Goal: Task Accomplishment & Management: Use online tool/utility

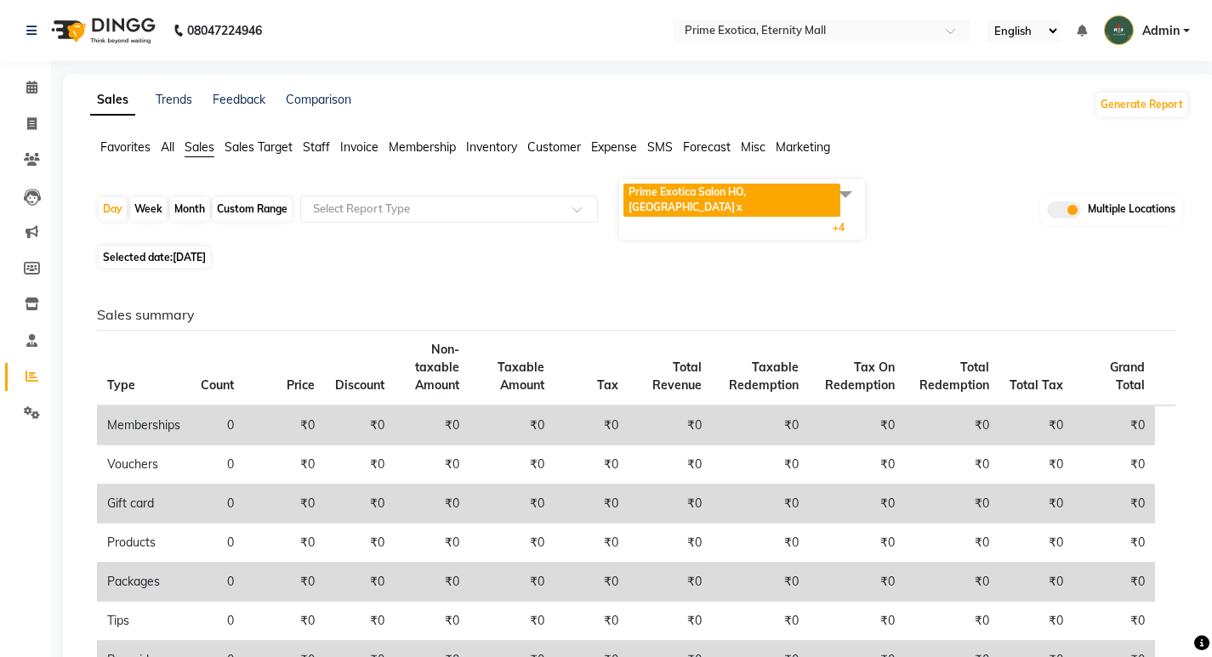
click at [170, 151] on span "All" at bounding box center [168, 146] width 14 height 15
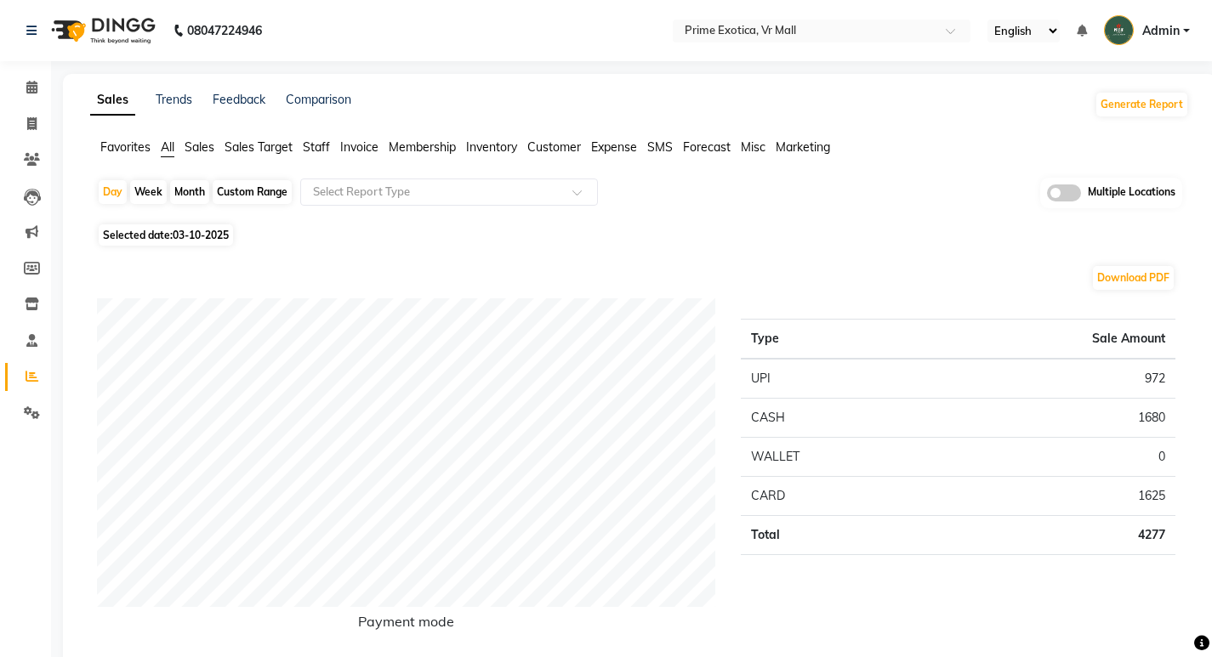
click at [1075, 195] on span at bounding box center [1064, 193] width 34 height 17
click at [1047, 196] on input "checkbox" at bounding box center [1047, 196] width 0 height 0
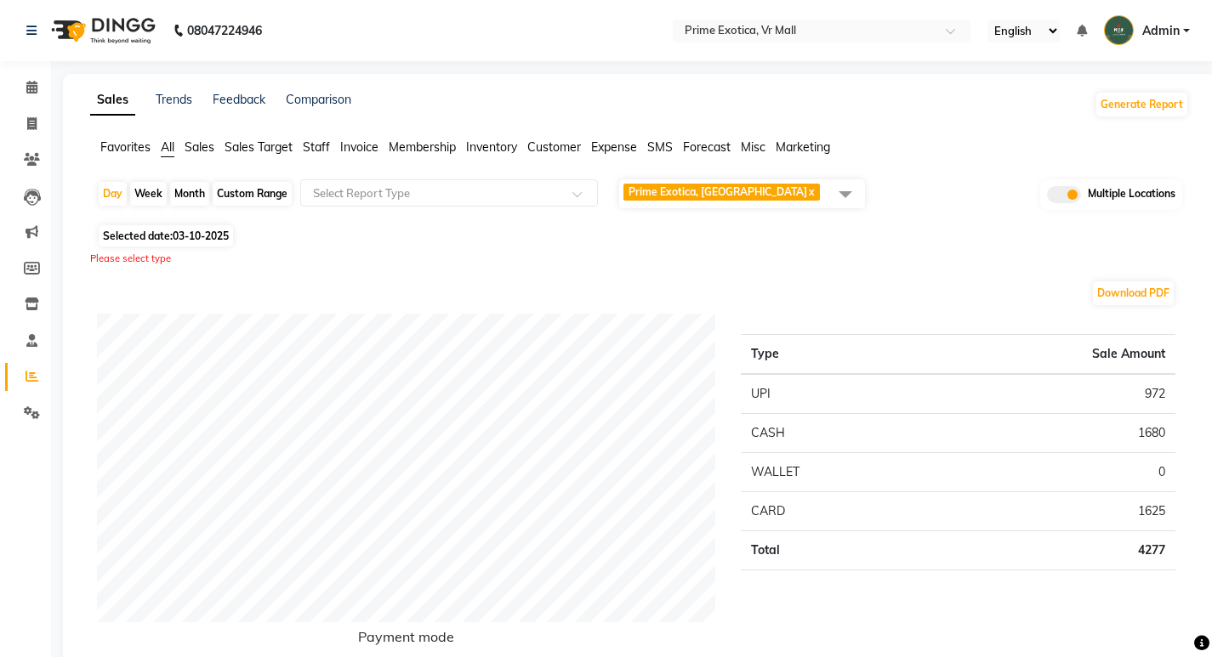
click at [765, 185] on span "Prime Exotica, VR MALL x" at bounding box center [723, 194] width 200 height 20
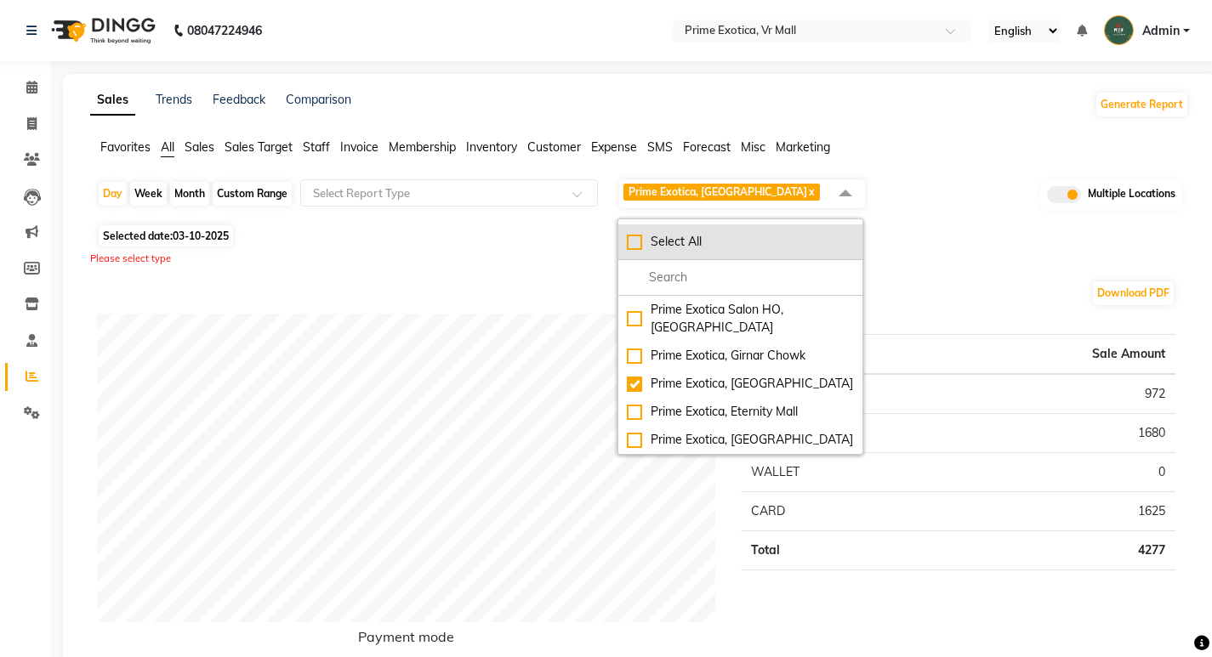
click at [640, 257] on li "Select All" at bounding box center [740, 243] width 244 height 36
checkbox input "true"
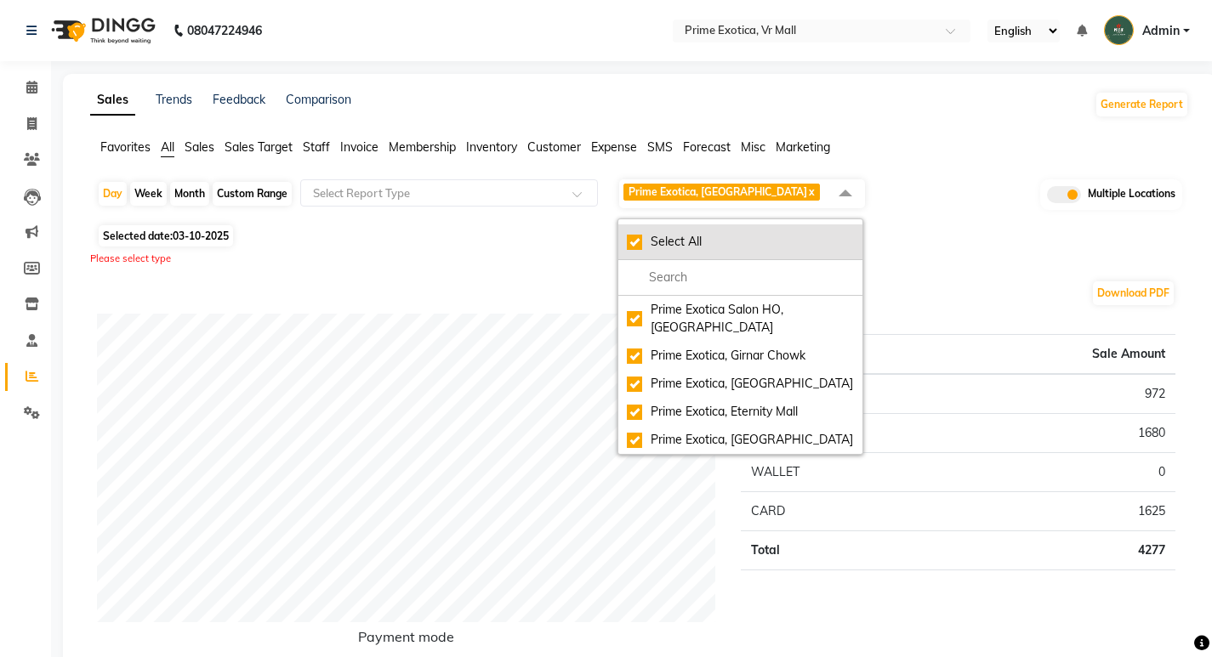
checkbox input "true"
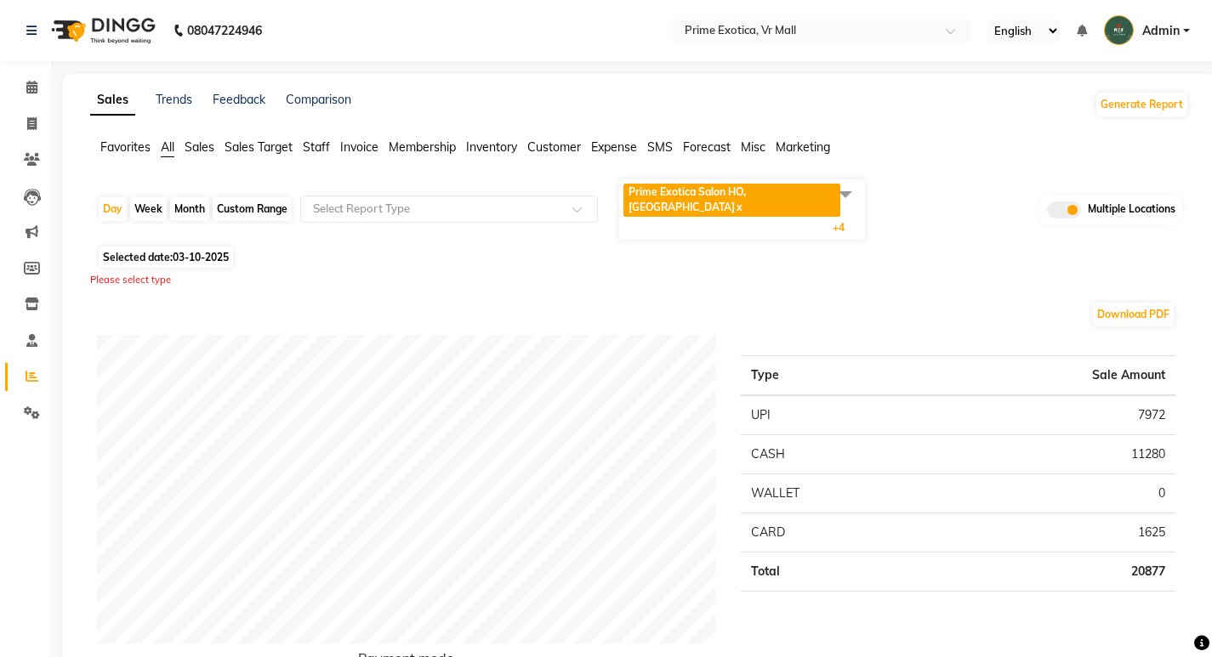
click at [755, 202] on span "Prime Exotica Salon HO, Nagpur x" at bounding box center [733, 202] width 220 height 37
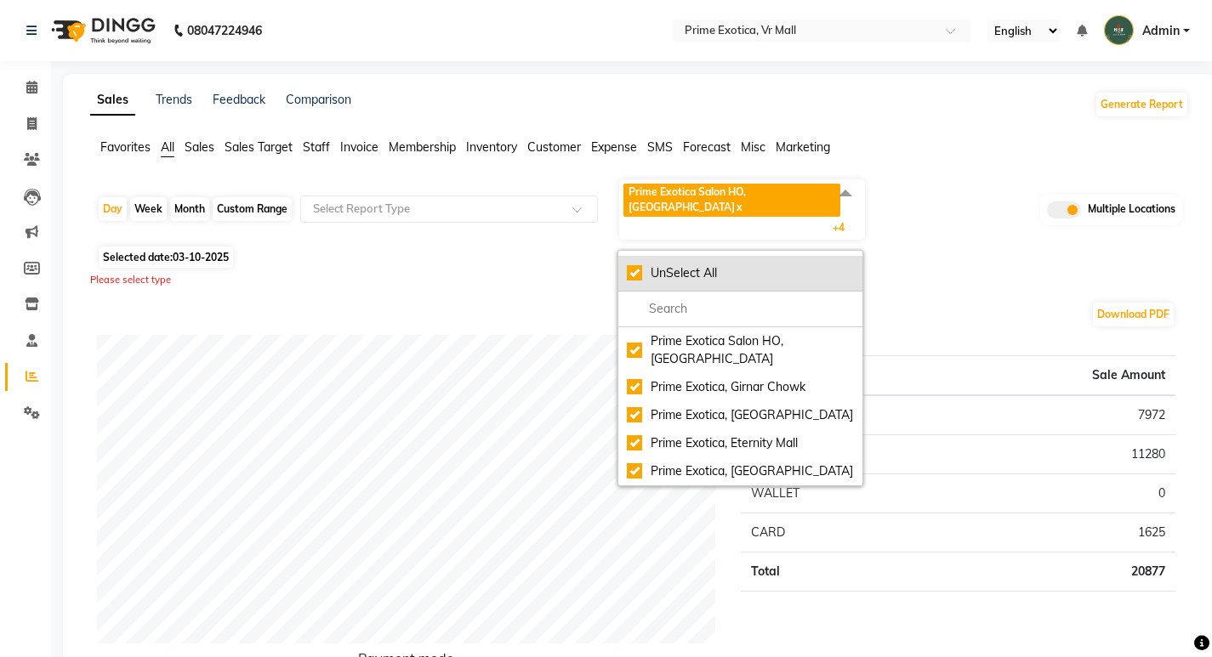
click at [624, 256] on li "UnSelect All" at bounding box center [740, 274] width 244 height 36
checkbox input "false"
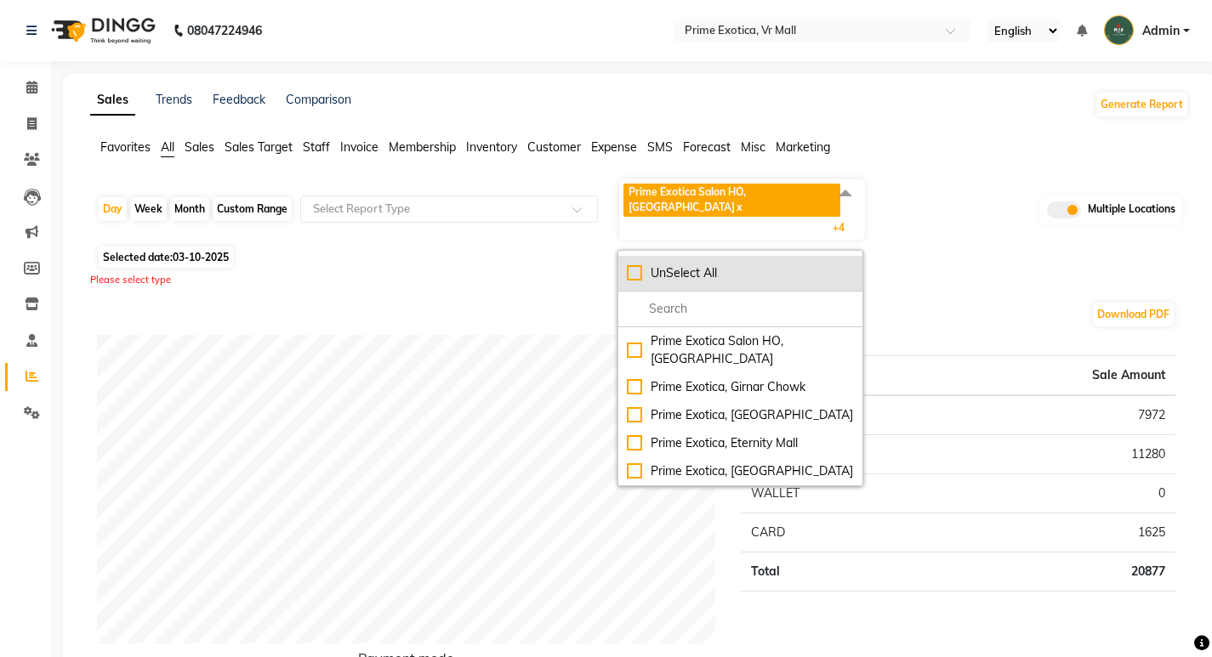
checkbox input "false"
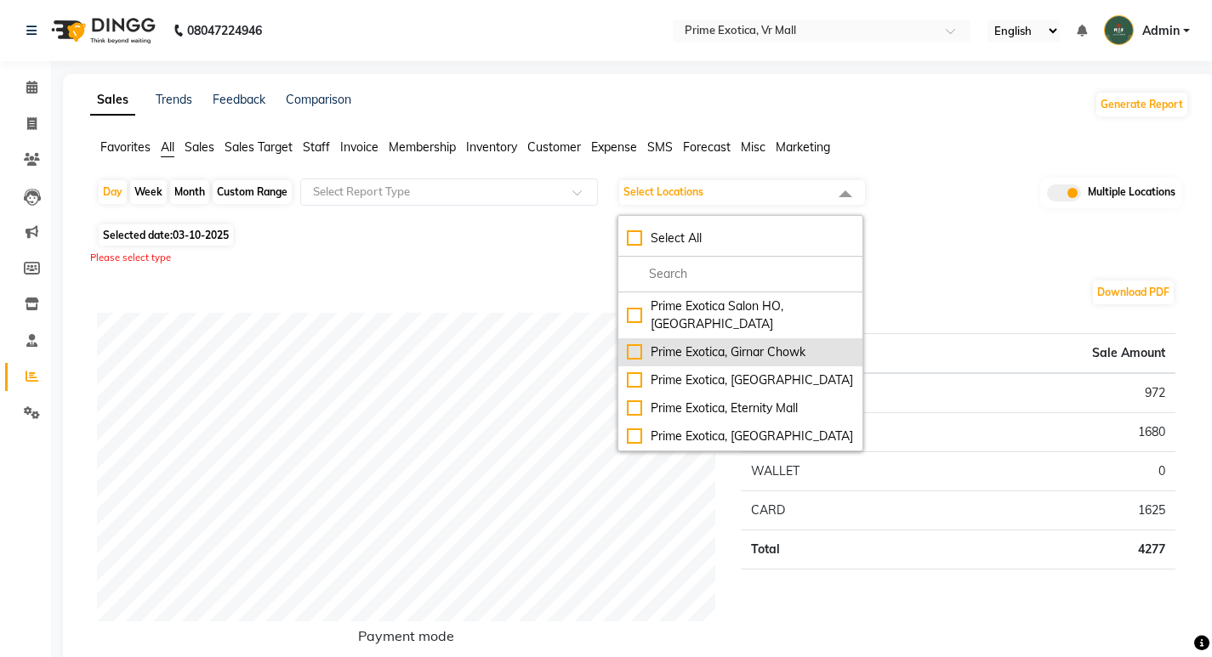
click at [633, 344] on div "Prime Exotica, Girnar Chowk" at bounding box center [740, 353] width 227 height 18
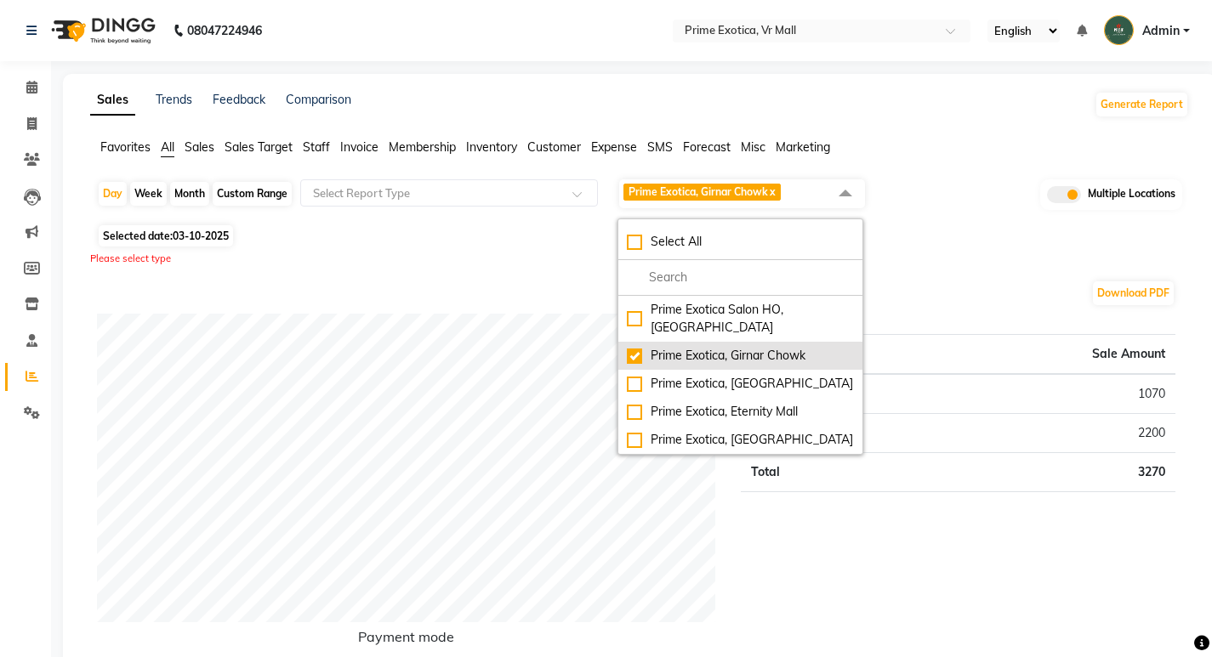
click at [633, 347] on div "Prime Exotica, Girnar Chowk" at bounding box center [740, 356] width 227 height 18
checkbox input "false"
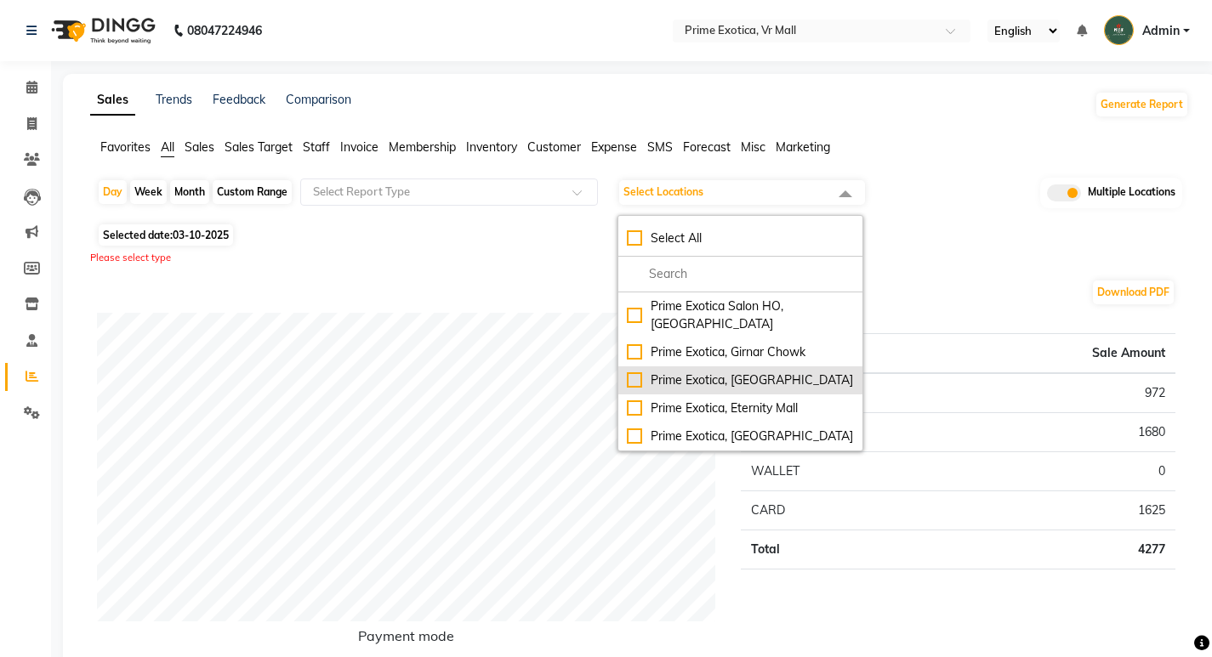
click at [630, 372] on div "Prime Exotica, [GEOGRAPHIC_DATA]" at bounding box center [740, 381] width 227 height 18
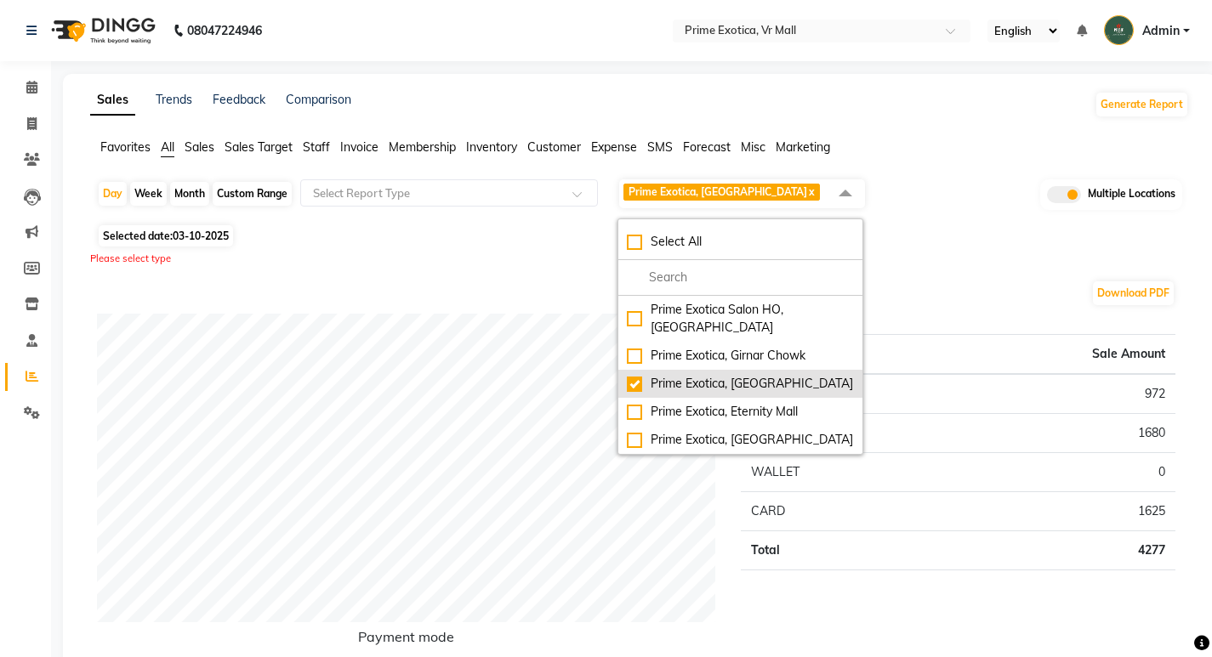
click at [630, 375] on div "Prime Exotica, [GEOGRAPHIC_DATA]" at bounding box center [740, 384] width 227 height 18
checkbox input "false"
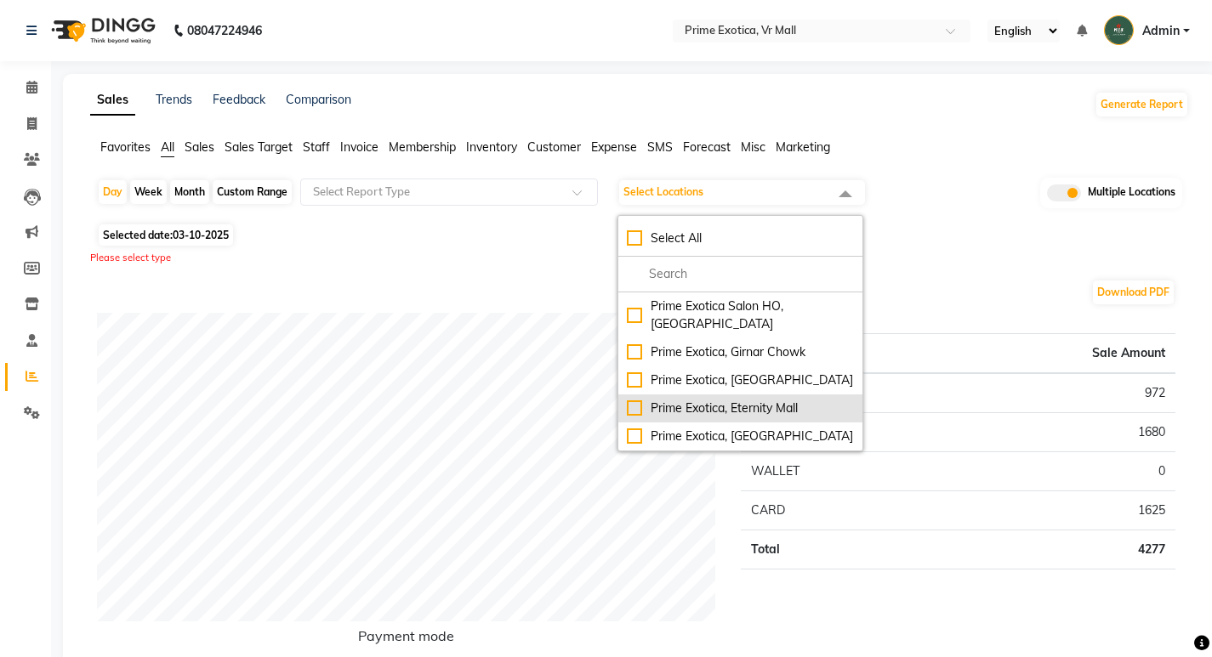
click at [632, 400] on div "Prime Exotica, Eternity Mall" at bounding box center [740, 409] width 227 height 18
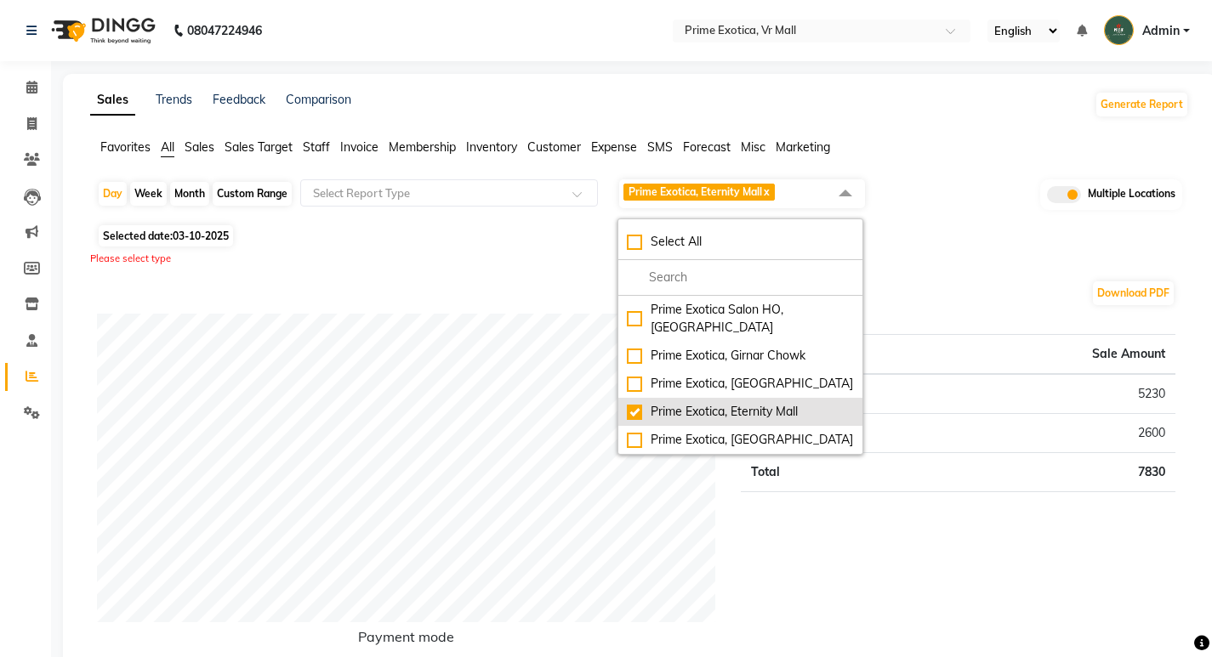
click at [632, 405] on li "Prime Exotica, Eternity Mall" at bounding box center [740, 412] width 244 height 28
checkbox input "false"
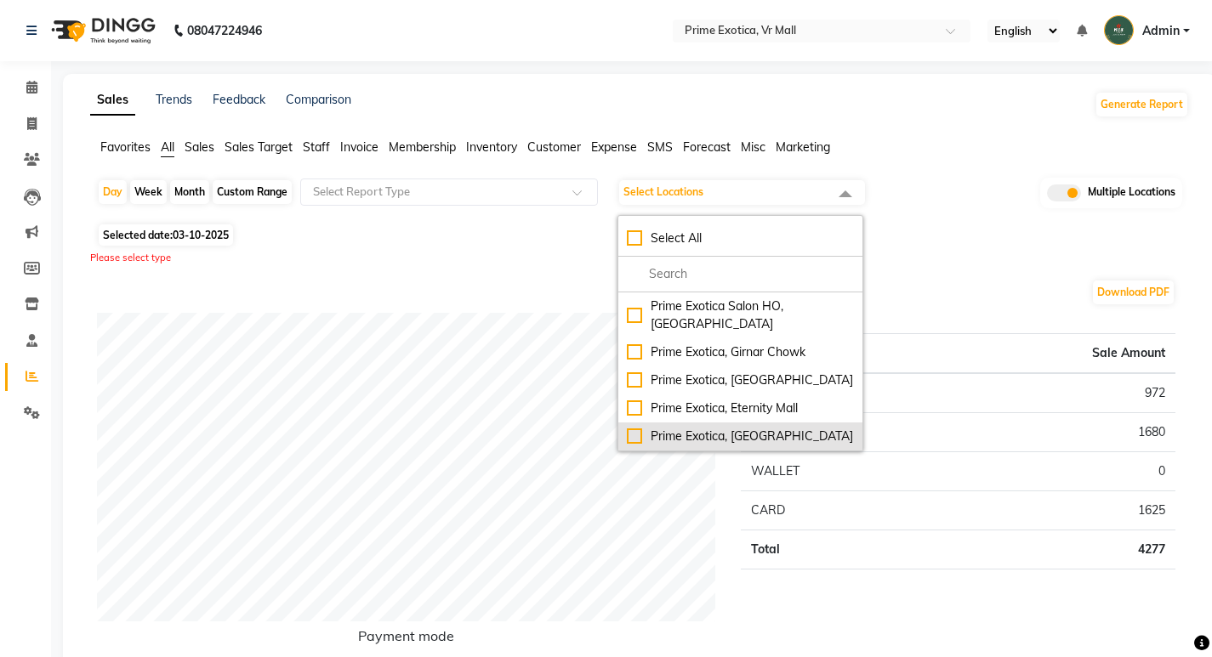
click at [635, 428] on div "Prime Exotica, [GEOGRAPHIC_DATA]" at bounding box center [740, 437] width 227 height 18
checkbox input "true"
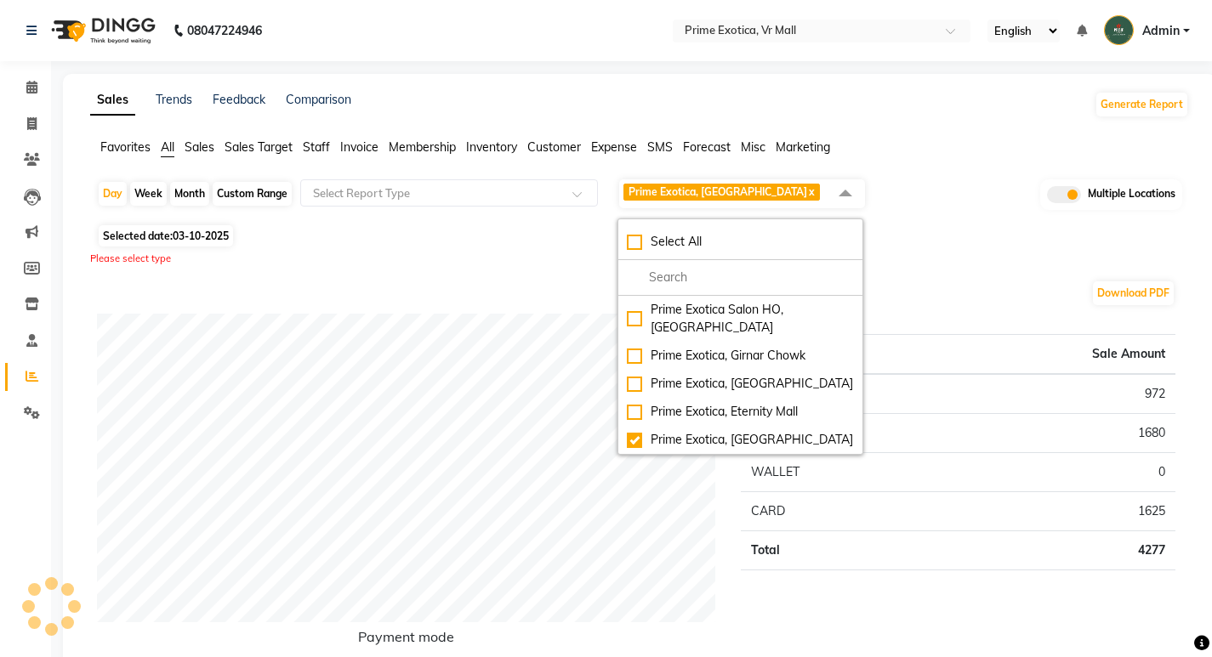
click at [512, 239] on div "Selected date: 03-10-2025" at bounding box center [643, 236] width 1092 height 18
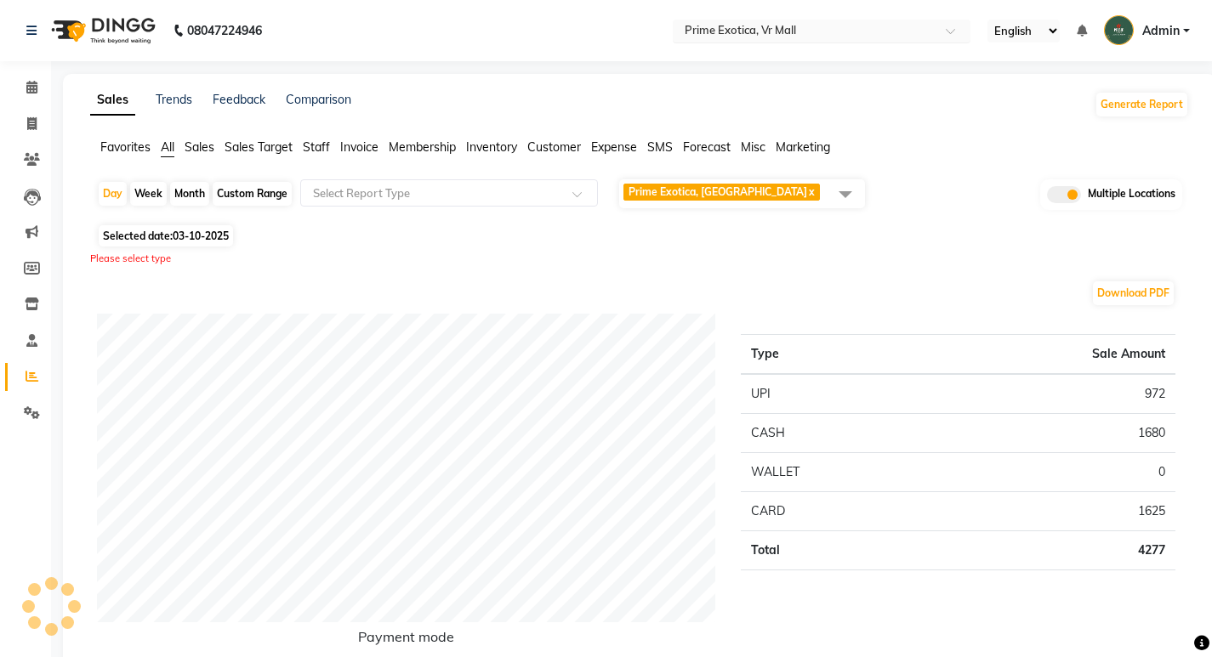
click at [848, 30] on input "text" at bounding box center [804, 32] width 247 height 17
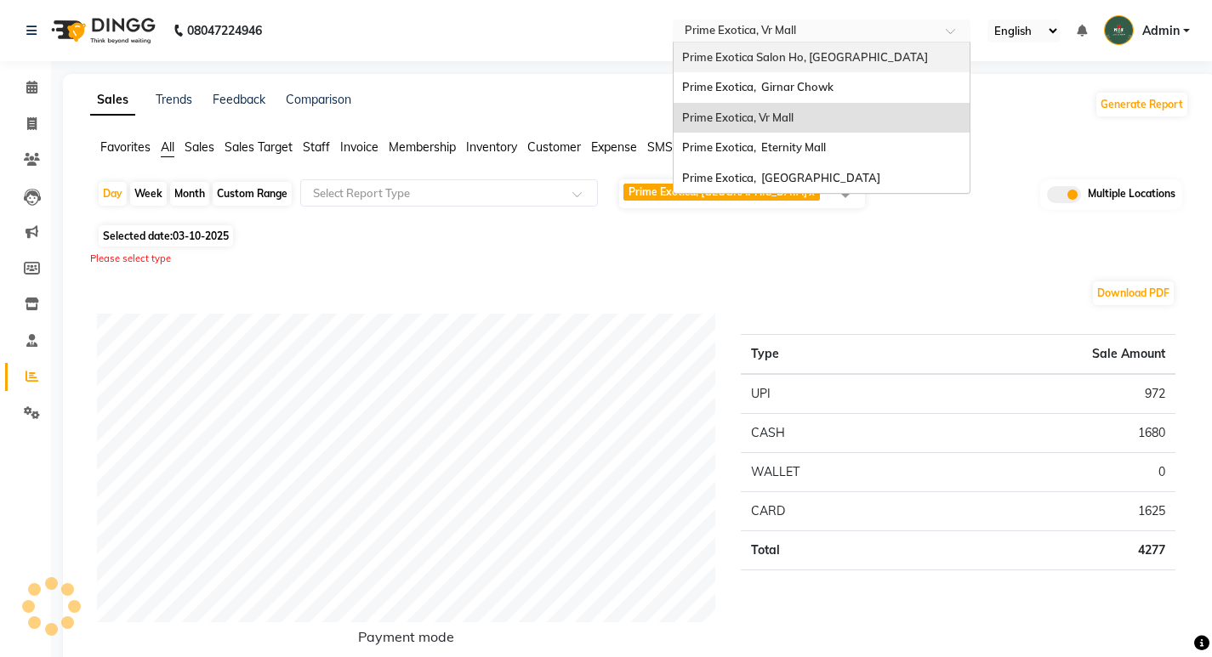
click at [819, 56] on span "Prime Exotica Salon Ho, Nagpur" at bounding box center [805, 57] width 246 height 14
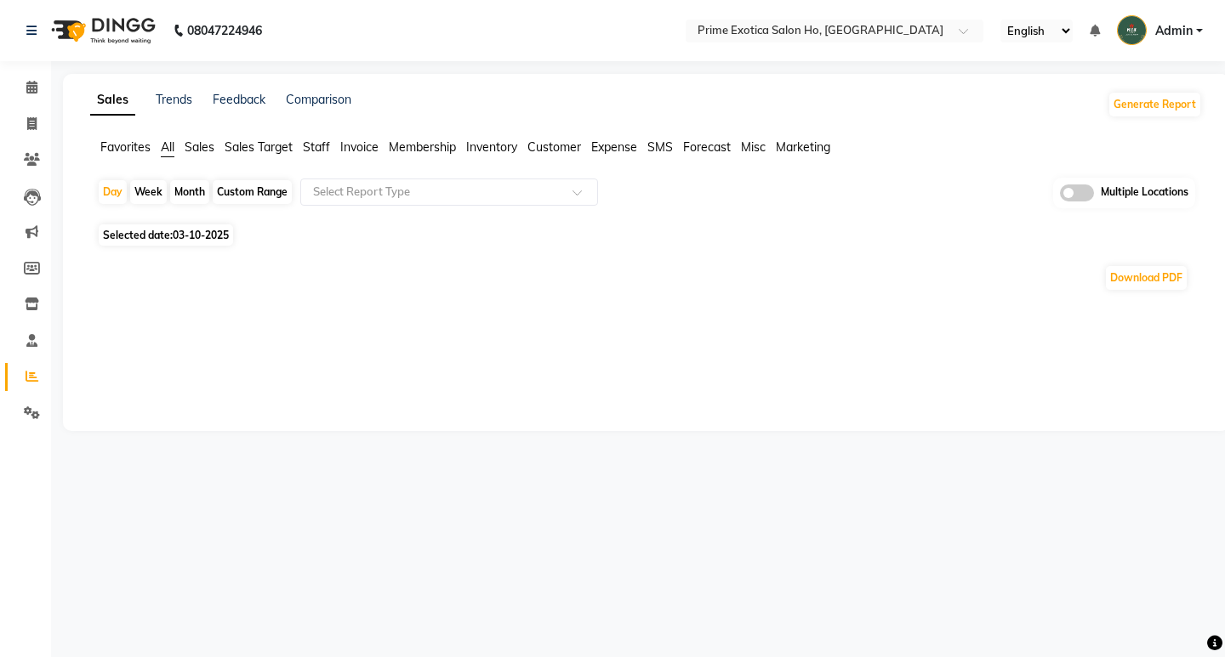
select select "en"
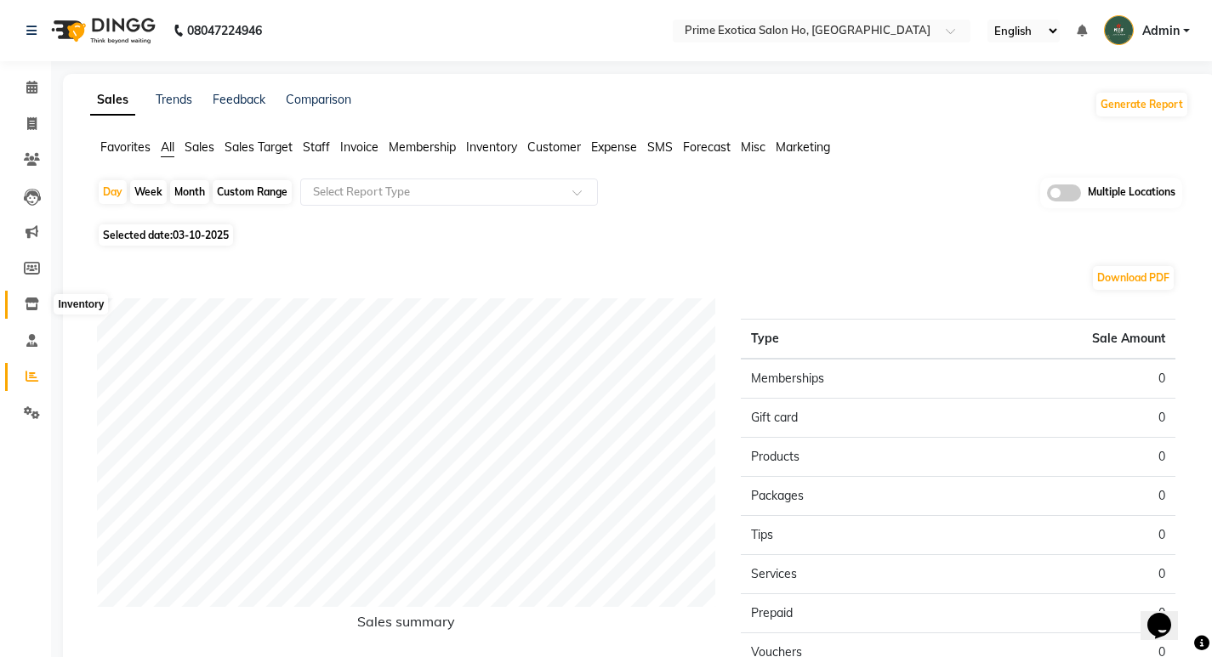
click at [24, 305] on span at bounding box center [32, 305] width 30 height 20
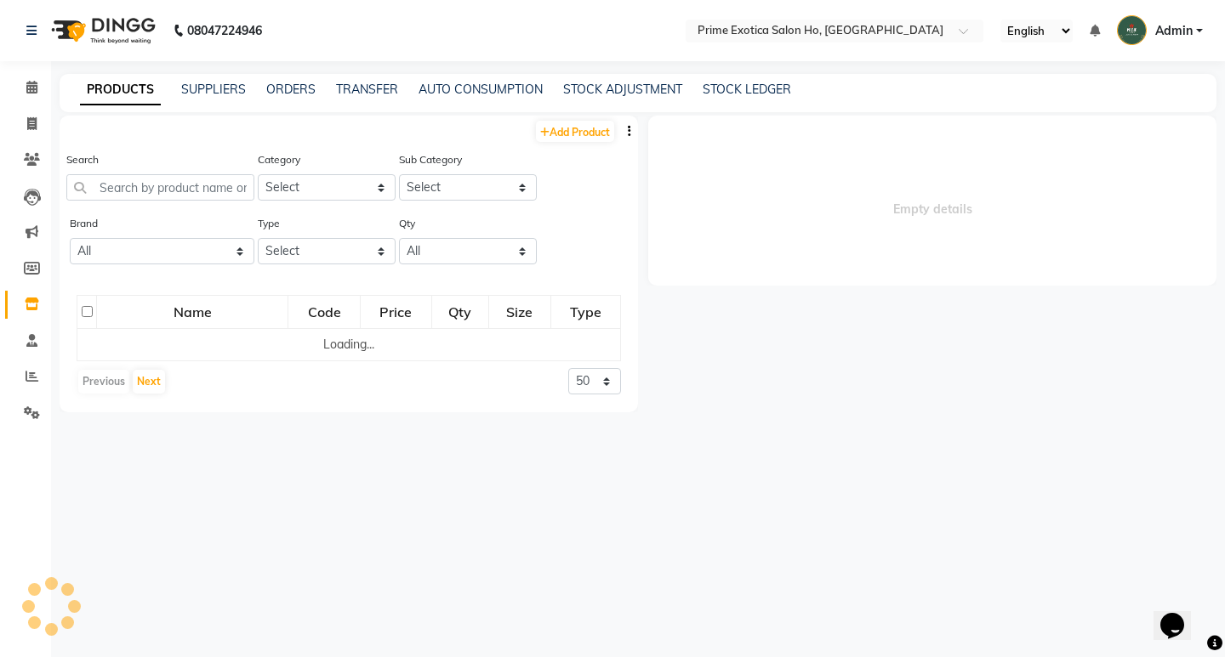
select select
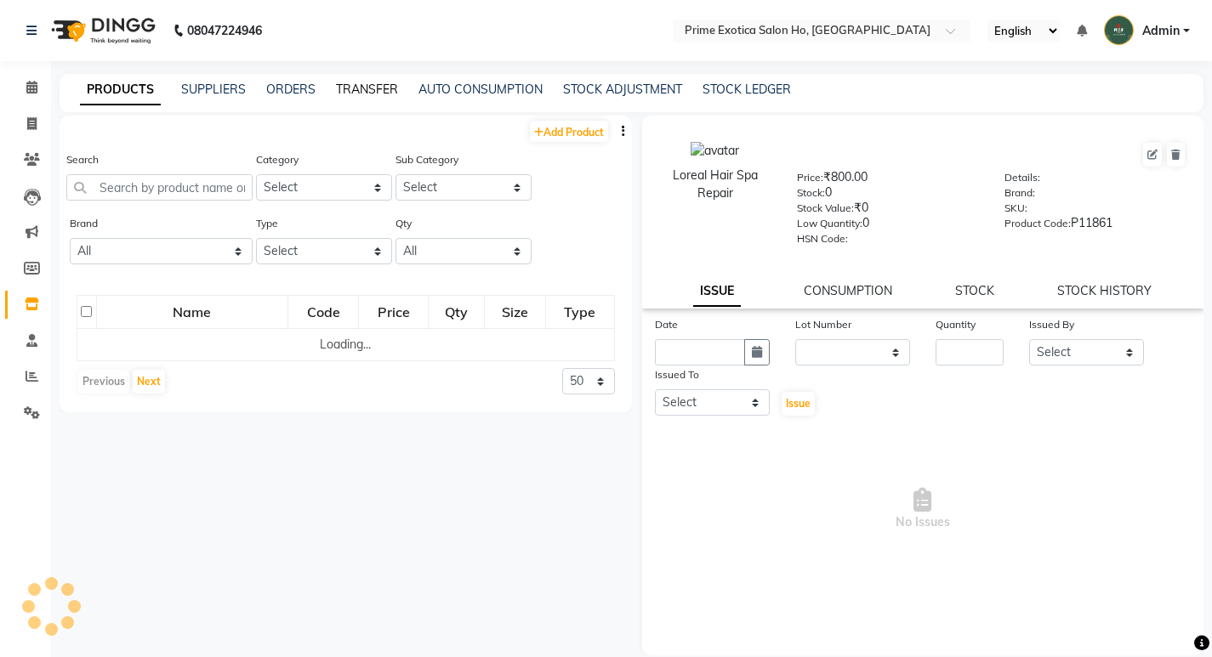
click at [349, 88] on link "TRANSFER" at bounding box center [367, 89] width 62 height 15
select select "sender"
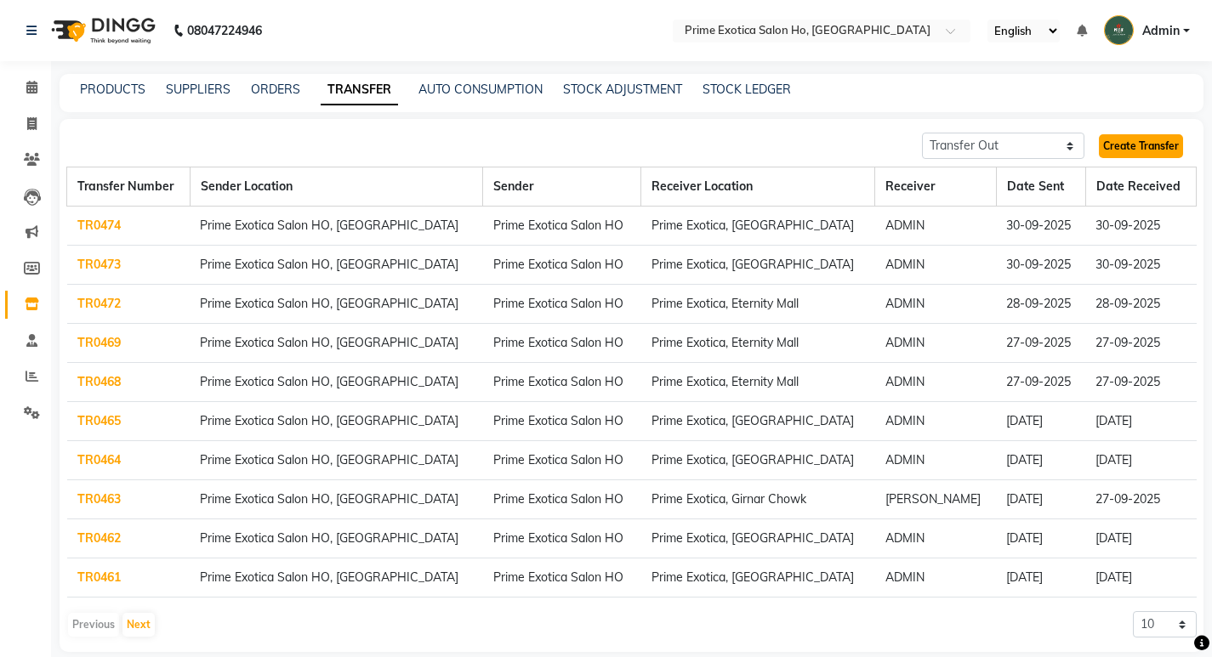
click at [1140, 146] on link "Create Transfer" at bounding box center [1141, 146] width 84 height 24
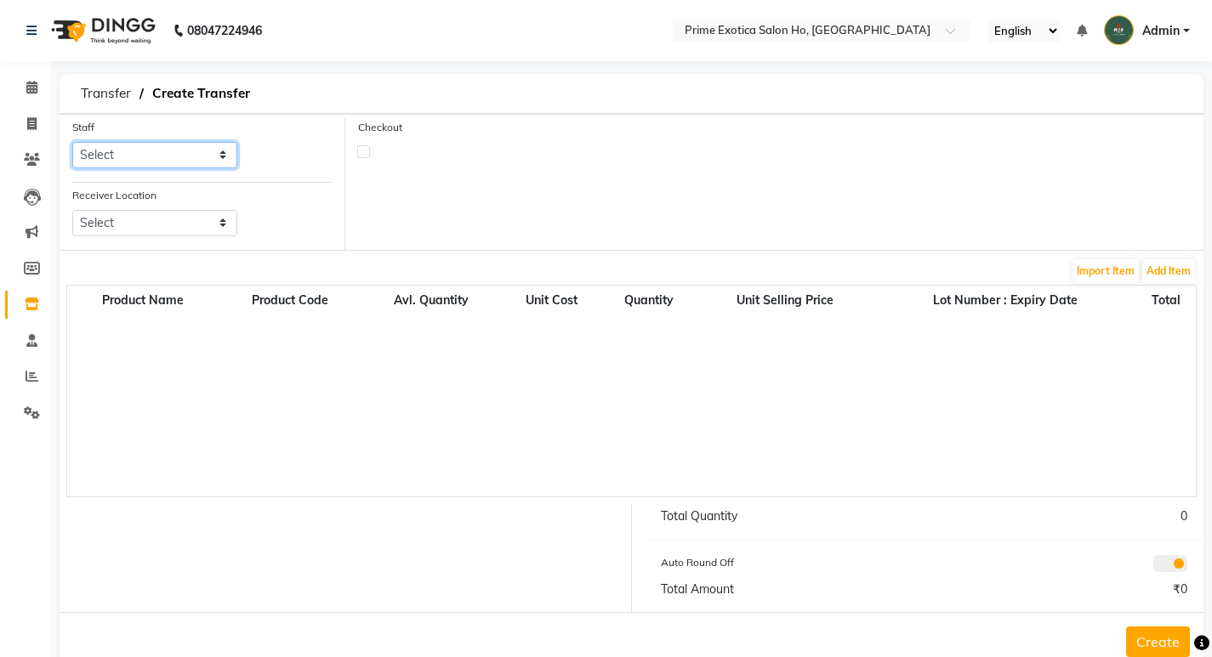
click at [185, 155] on select "Select Chandrapur Dharampeth Eternity Mall Prime Exotica Salon HO" at bounding box center [154, 155] width 165 height 26
select select "40810"
click at [72, 142] on select "Select Chandrapur Dharampeth Eternity Mall Prime Exotica Salon HO" at bounding box center [154, 155] width 165 height 26
click at [190, 226] on select "Select Prime Exotica, Girnar Chowk Prime Exotica, Vr Mall Prime Exotica, Eterni…" at bounding box center [154, 223] width 165 height 26
select select "2297"
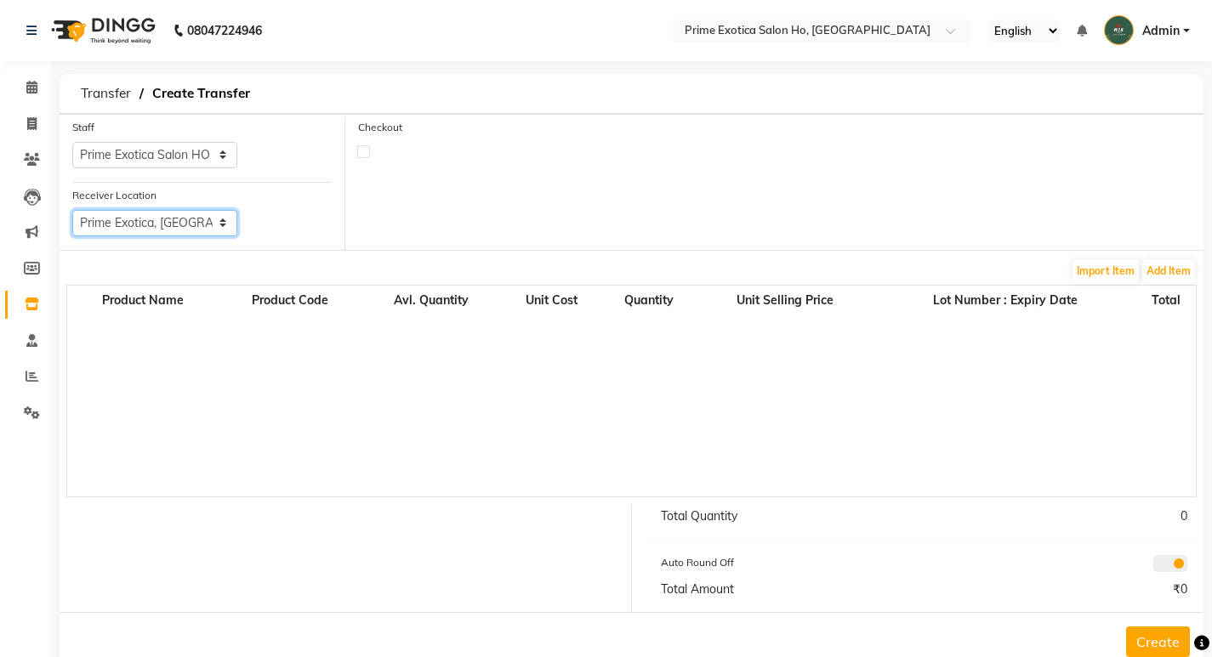
click at [72, 210] on select "Select Prime Exotica, Girnar Chowk Prime Exotica, Vr Mall Prime Exotica, Eterni…" at bounding box center [154, 223] width 165 height 26
click at [1163, 268] on button "Add Item" at bounding box center [1168, 271] width 53 height 24
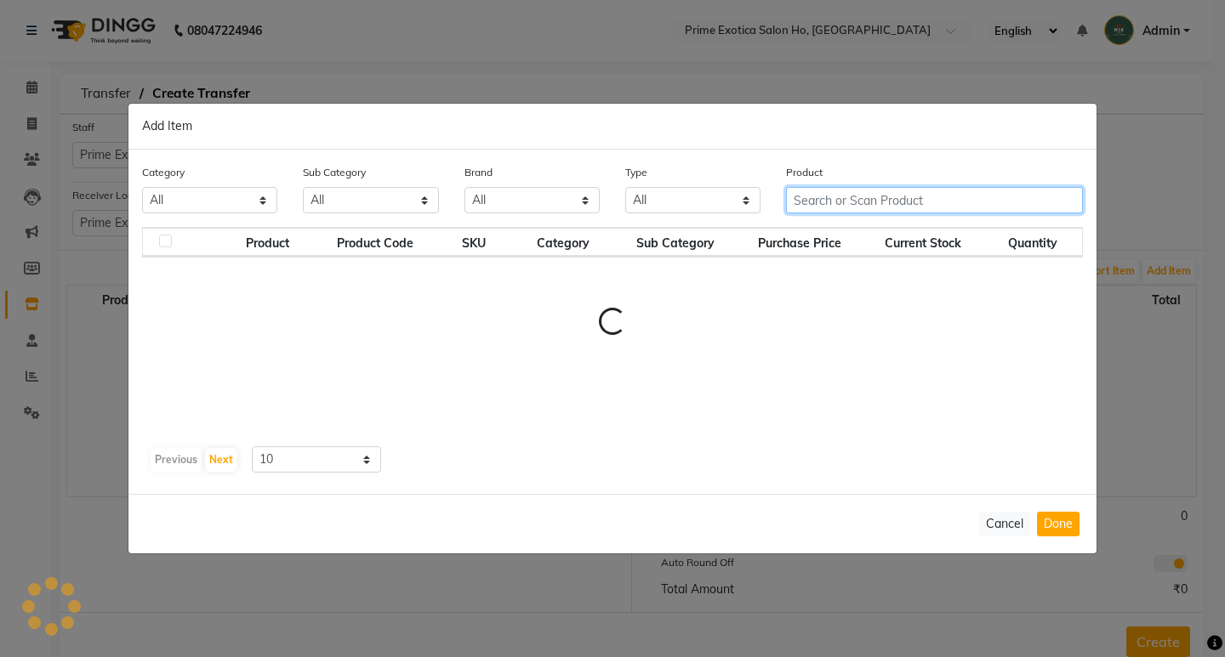
click at [865, 200] on input "text" at bounding box center [934, 200] width 297 height 26
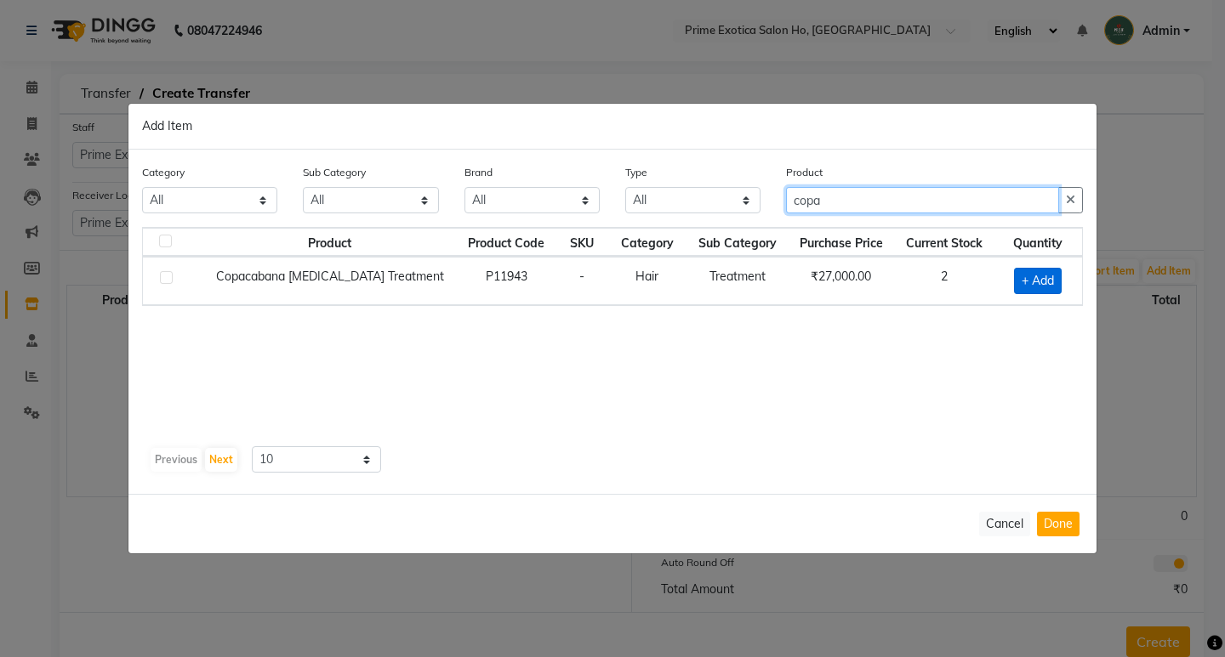
type input "copa"
click at [1028, 288] on span "+ Add" at bounding box center [1038, 281] width 48 height 26
checkbox input "true"
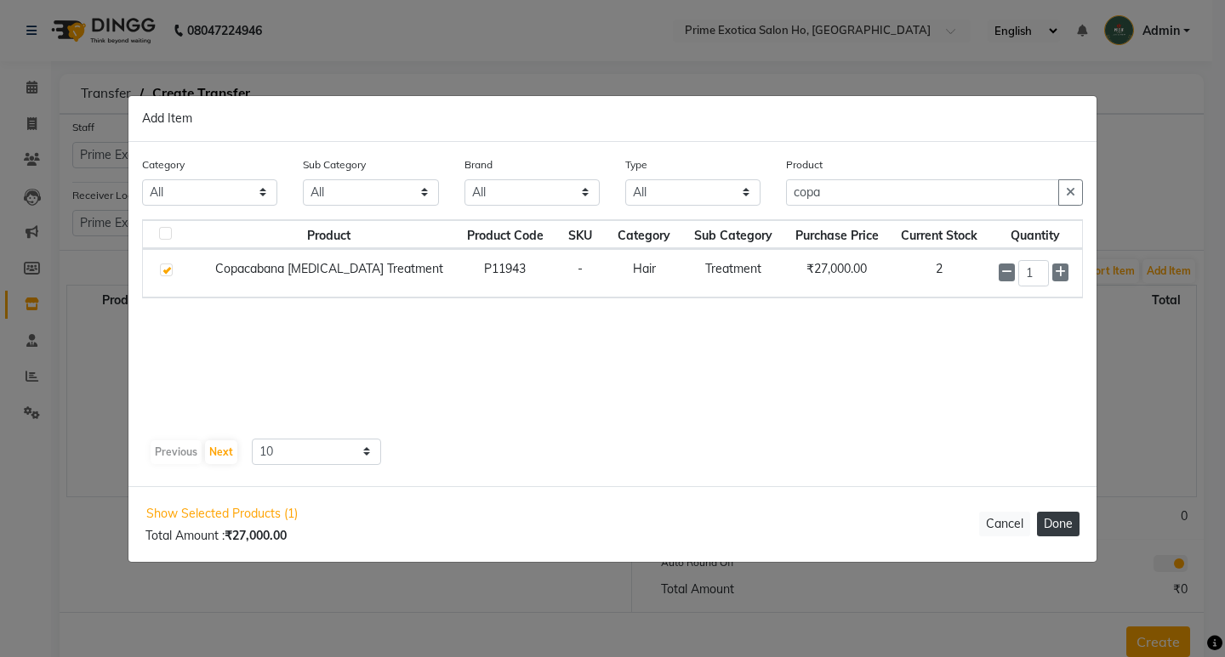
click at [1060, 519] on button "Done" at bounding box center [1058, 524] width 43 height 25
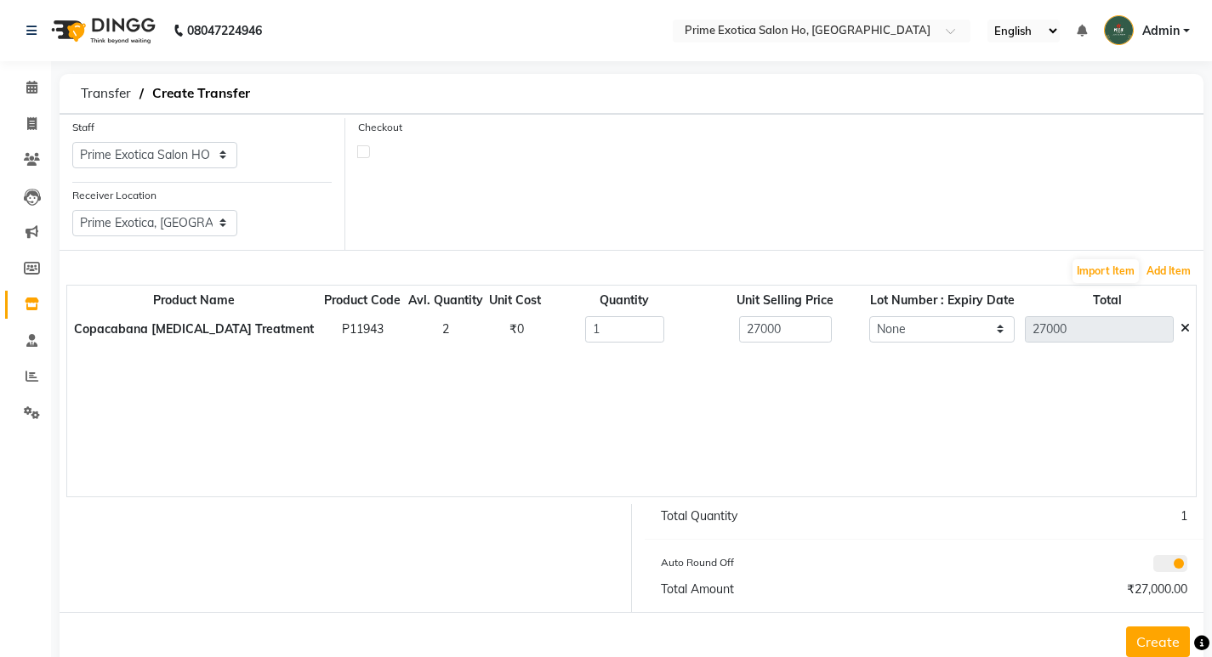
scroll to position [43, 0]
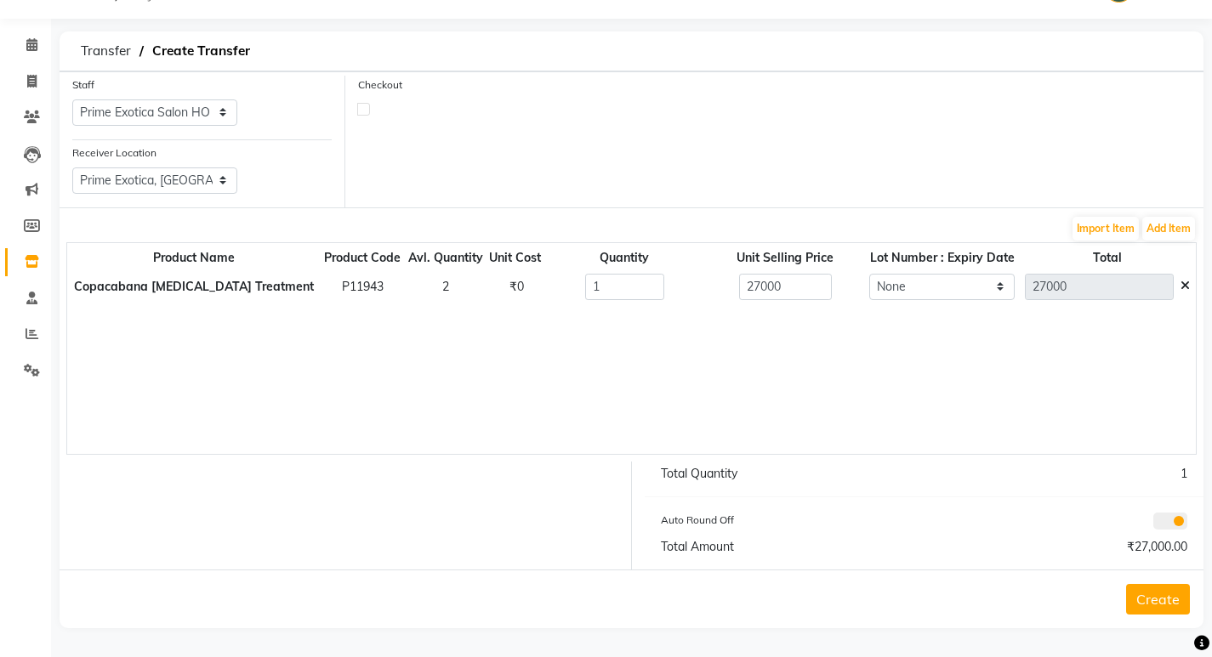
click at [1159, 606] on button "Create" at bounding box center [1158, 599] width 64 height 31
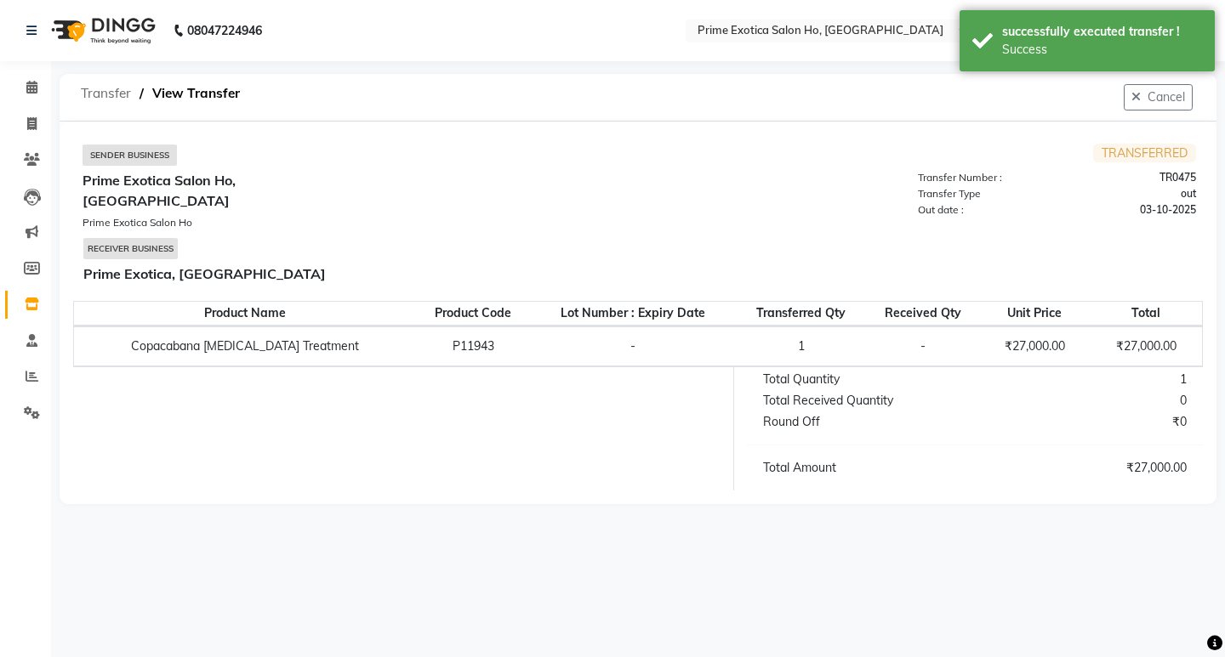
click at [98, 101] on span "Transfer" at bounding box center [105, 93] width 67 height 31
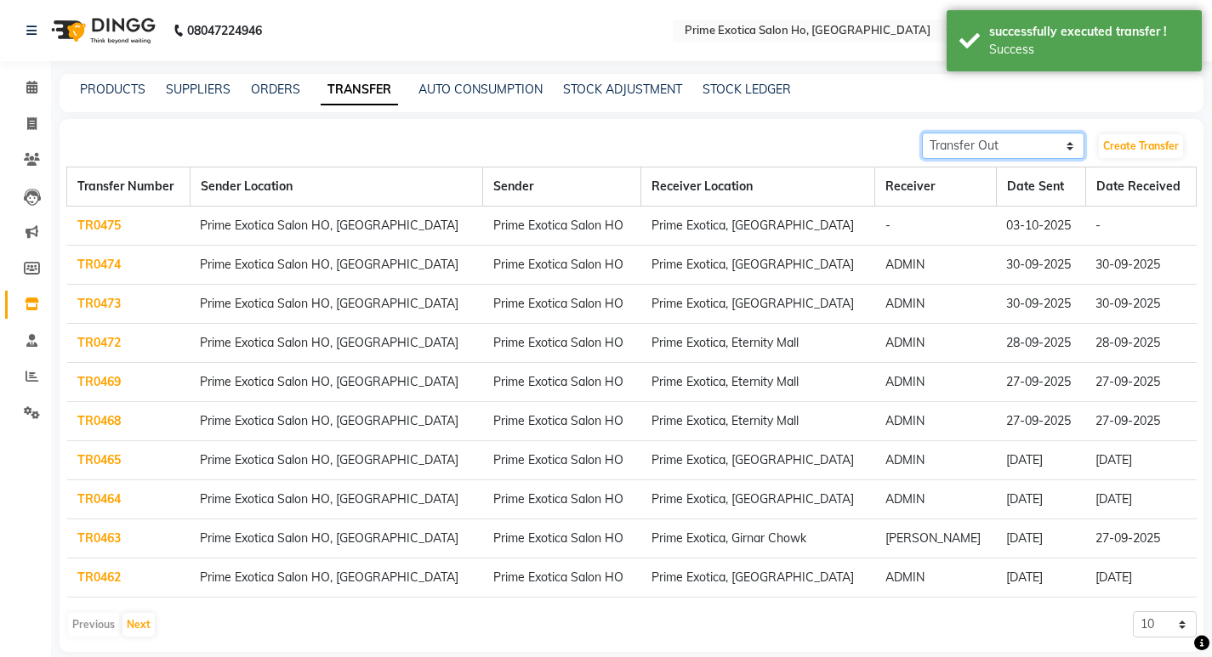
click at [1033, 145] on select "Transfer In Transfer Out" at bounding box center [1003, 146] width 163 height 26
click at [922, 133] on select "Transfer In Transfer Out" at bounding box center [1003, 146] width 163 height 26
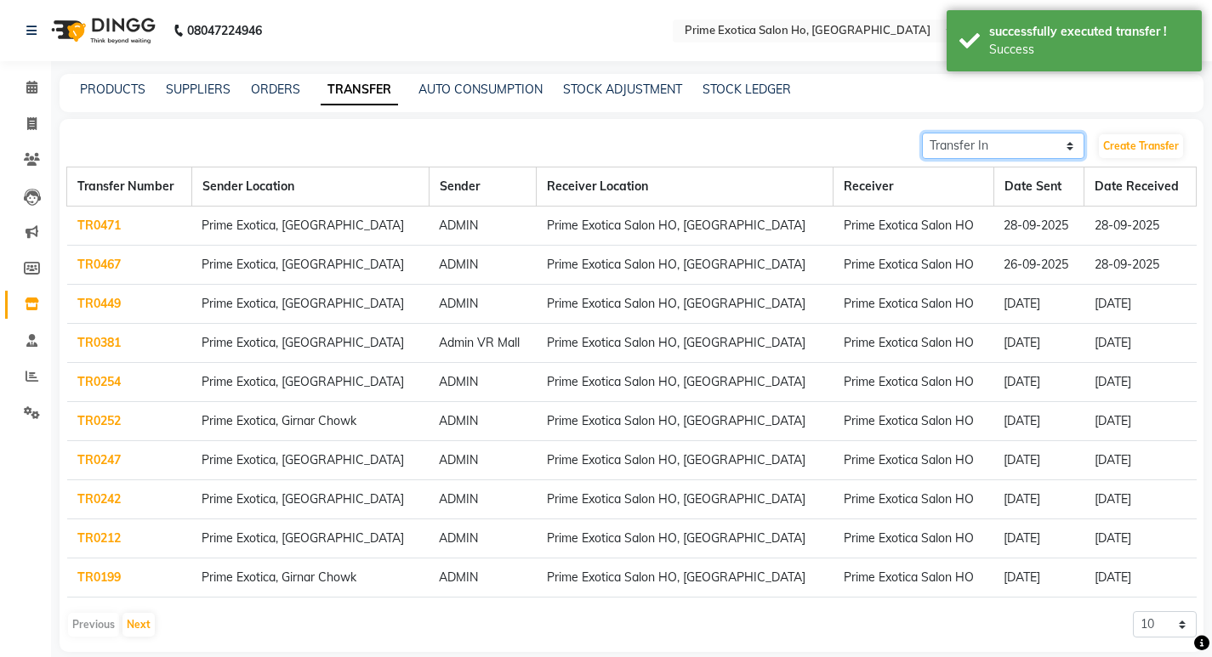
click at [1006, 149] on select "Transfer In Transfer Out" at bounding box center [1003, 146] width 163 height 26
select select "sender"
click at [922, 133] on select "Transfer In Transfer Out" at bounding box center [1003, 146] width 163 height 26
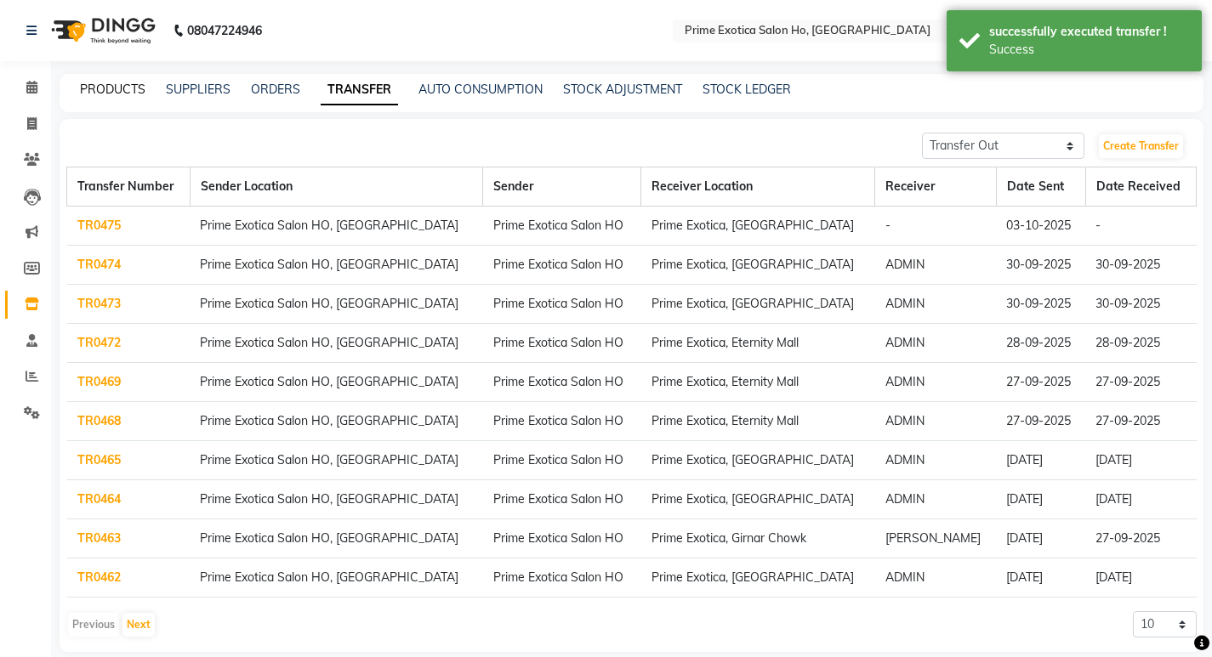
click at [126, 88] on link "PRODUCTS" at bounding box center [112, 89] width 65 height 15
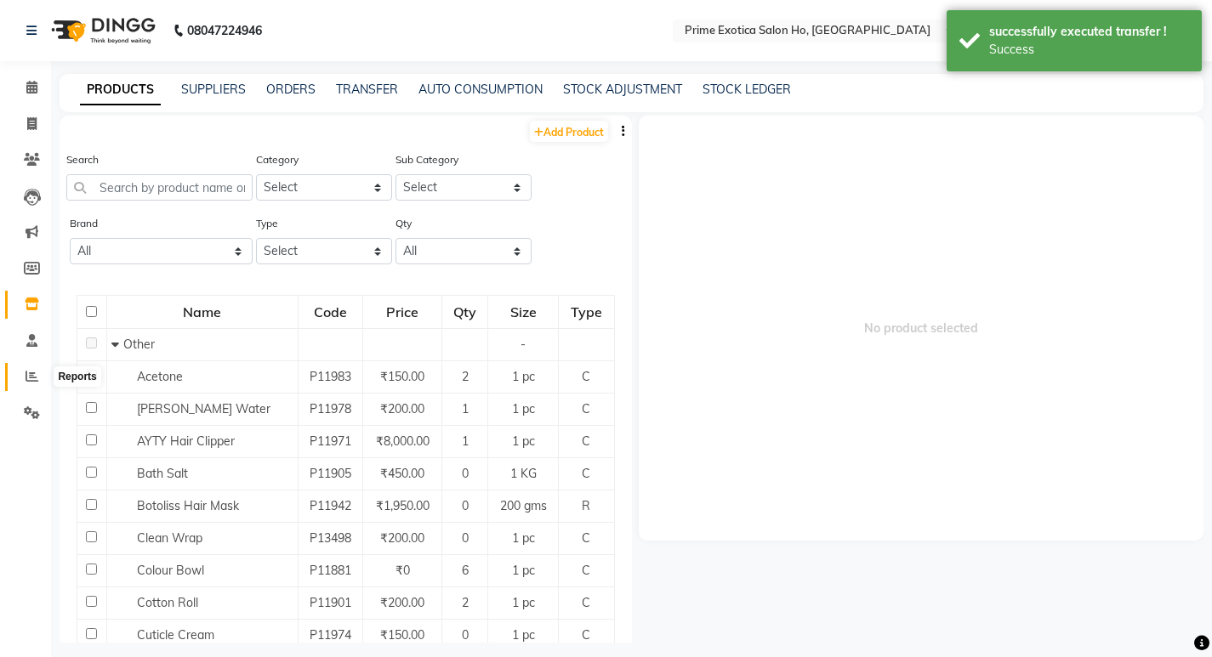
click at [34, 384] on span at bounding box center [32, 377] width 30 height 20
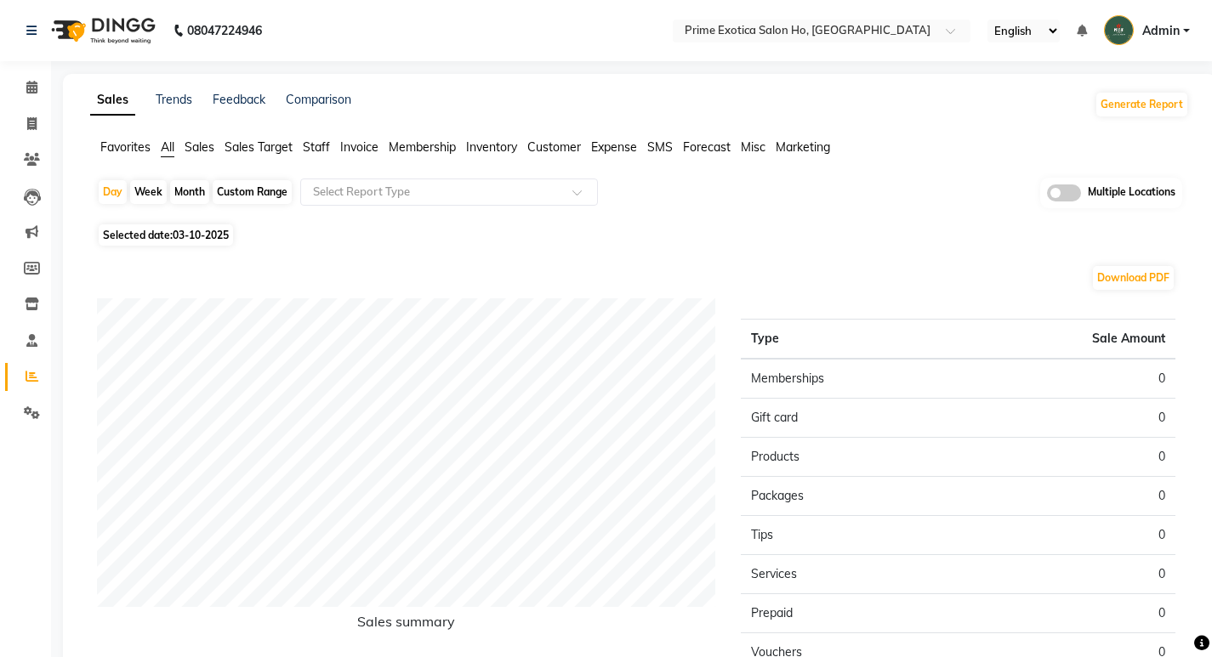
click at [1056, 191] on span at bounding box center [1064, 193] width 34 height 17
click at [1047, 196] on input "checkbox" at bounding box center [1047, 196] width 0 height 0
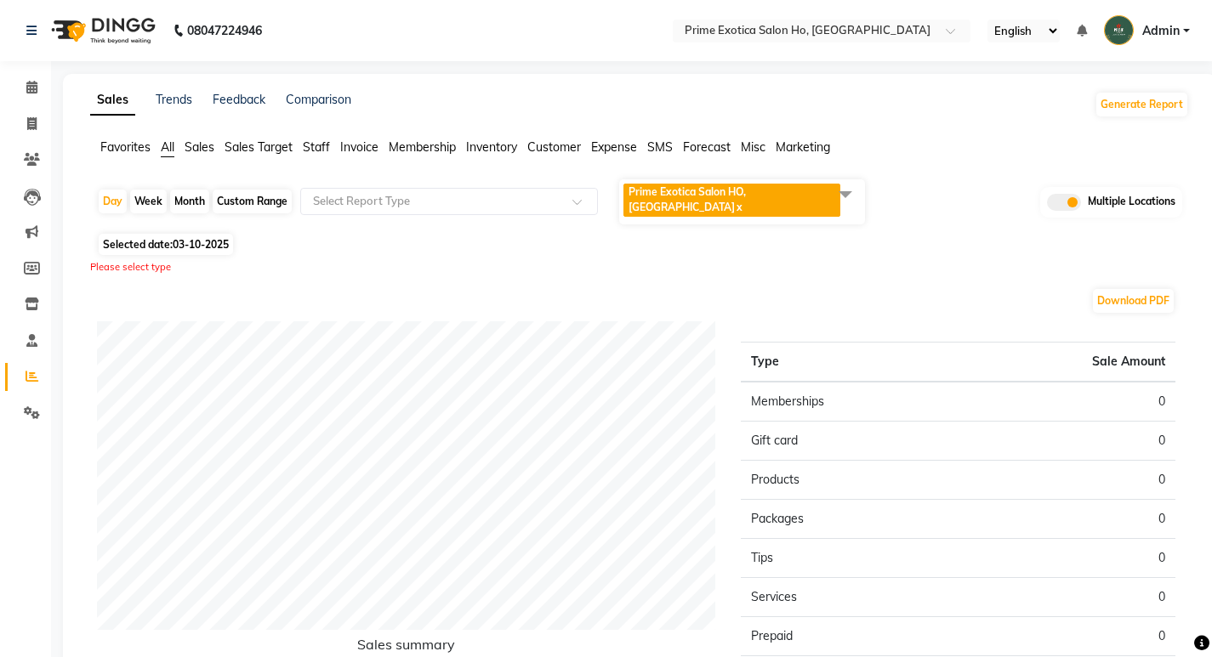
click at [738, 184] on span "Prime Exotica Salon HO, Nagpur x" at bounding box center [731, 200] width 217 height 33
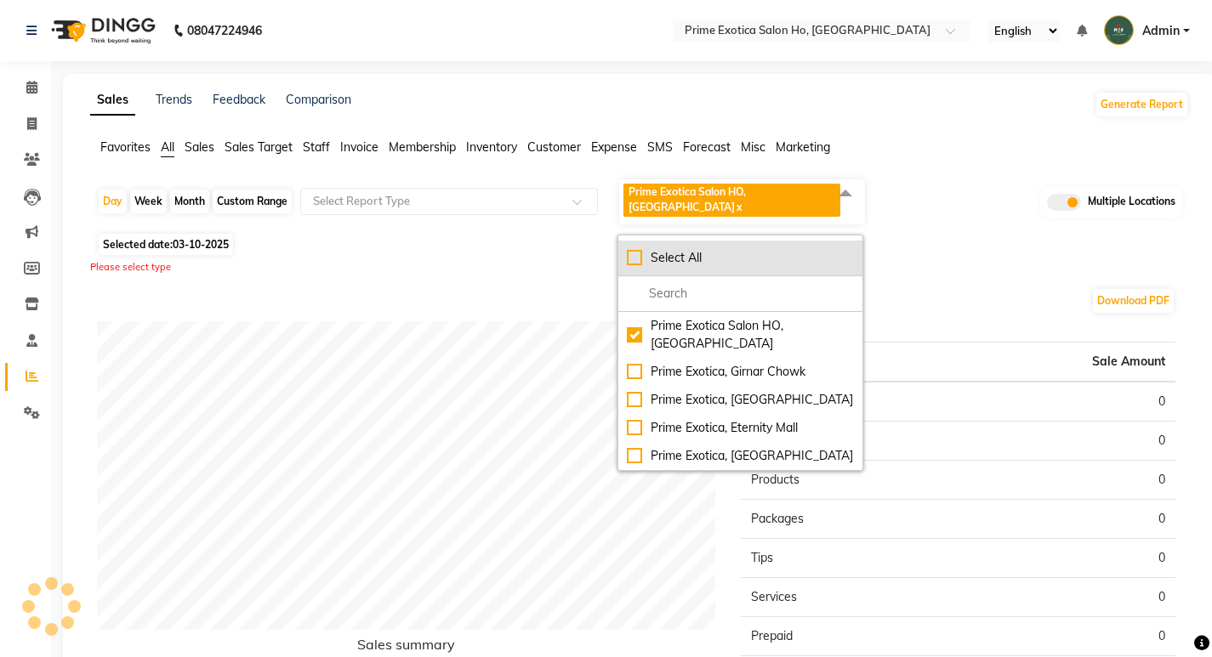
click at [685, 241] on li "Select All" at bounding box center [740, 259] width 244 height 36
checkbox input "true"
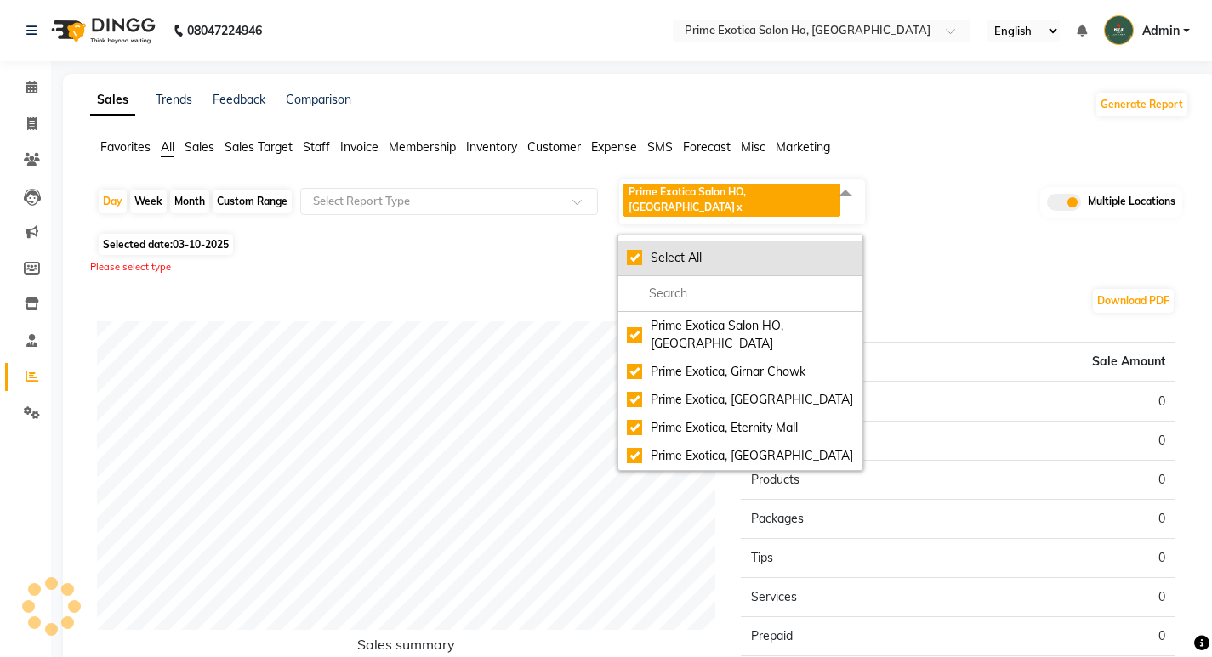
checkbox input "true"
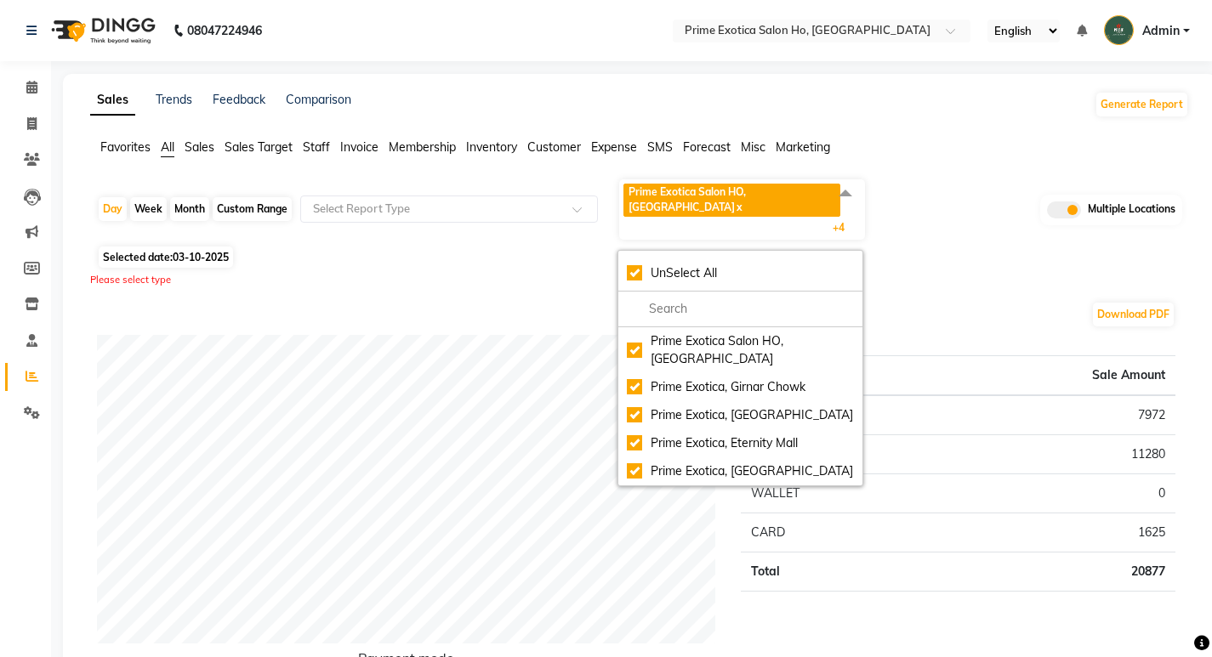
click at [932, 151] on ul "Favorites All Sales Sales Target Staff Invoice Membership Inventory Customer Ex…" at bounding box center [639, 148] width 1099 height 19
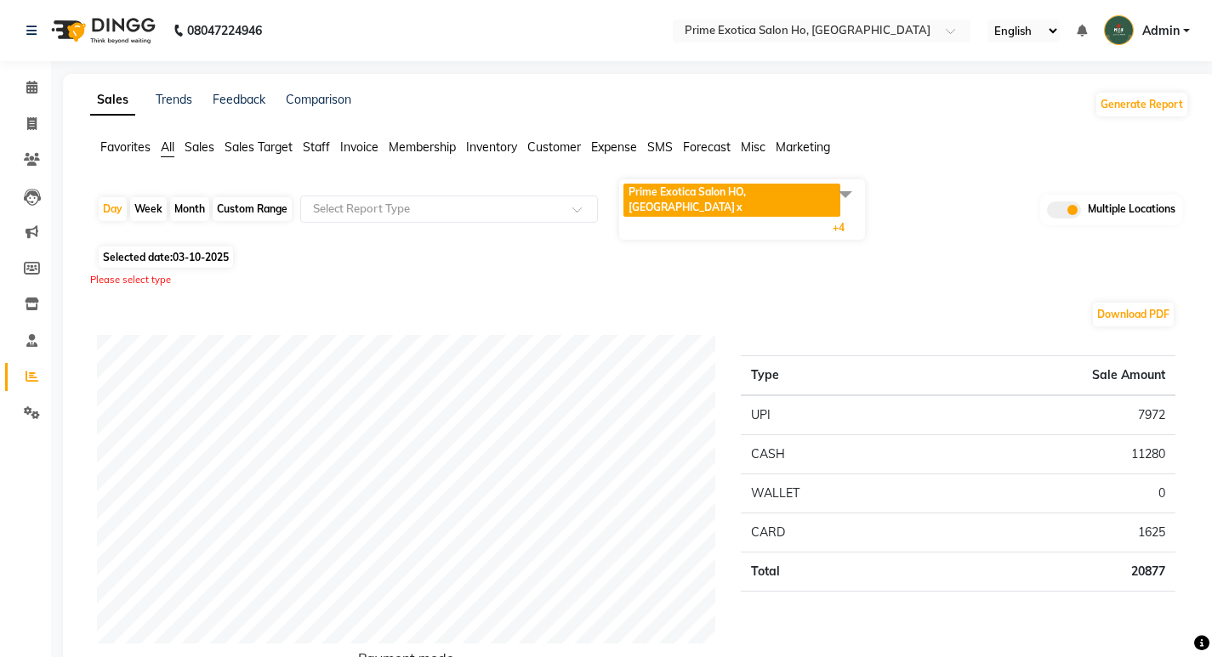
click at [746, 189] on span "Prime Exotica Salon HO, [GEOGRAPHIC_DATA]" at bounding box center [686, 199] width 117 height 28
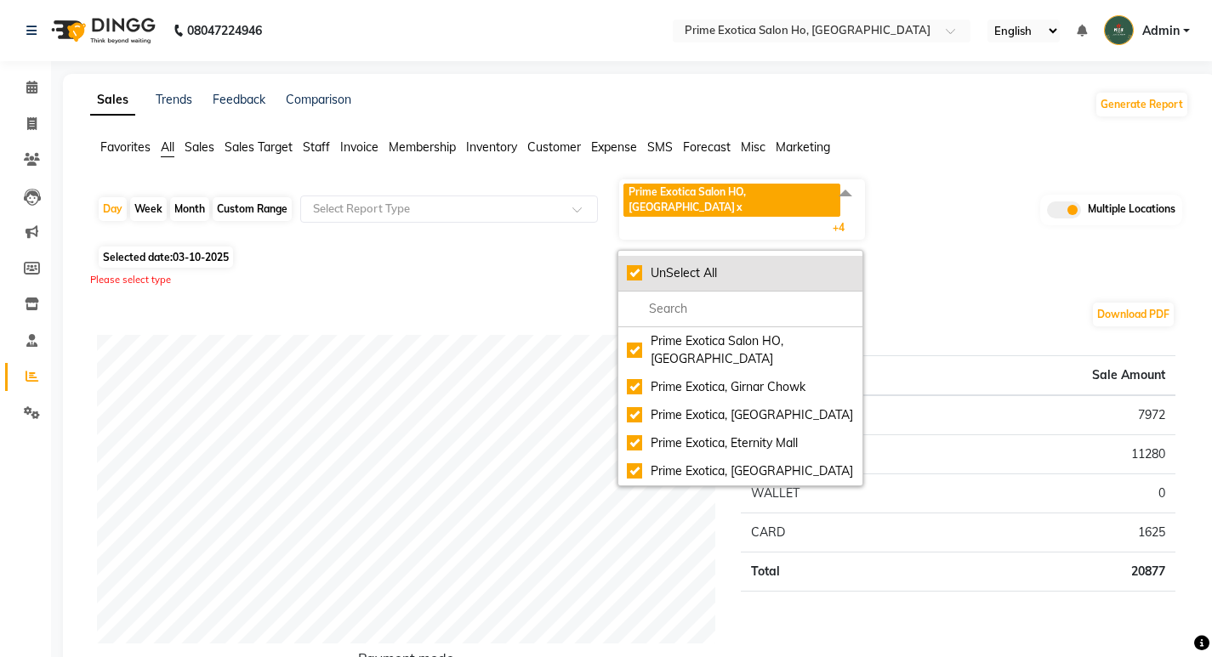
click at [638, 256] on li "UnSelect All" at bounding box center [740, 274] width 244 height 36
checkbox input "false"
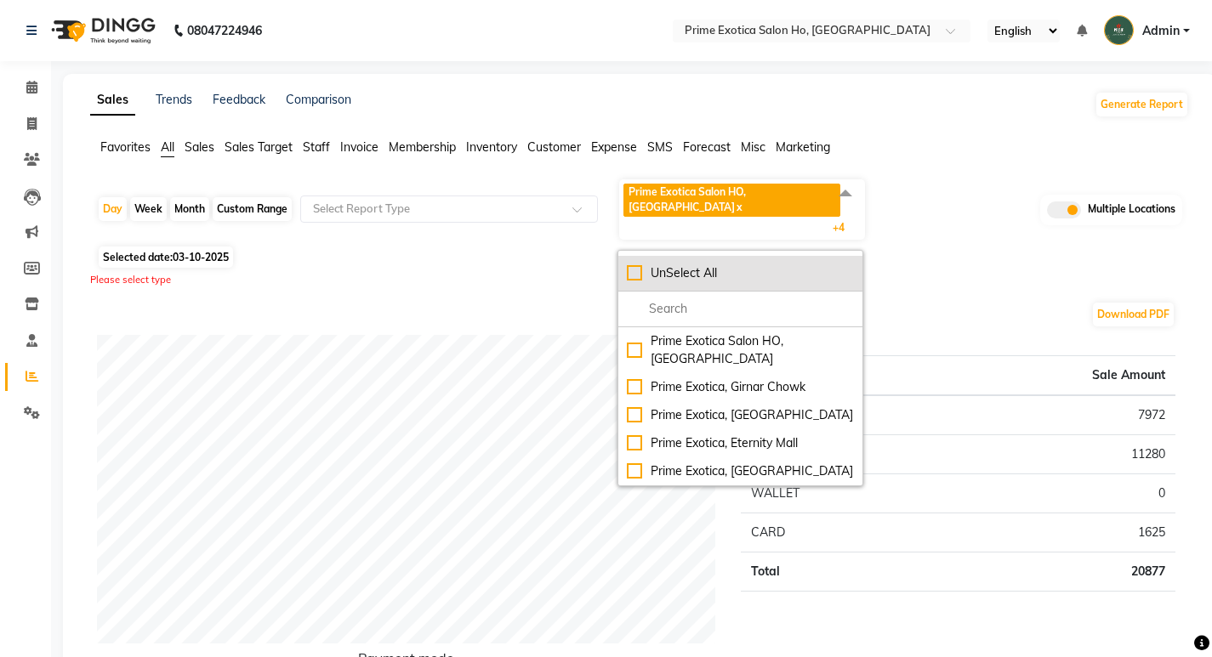
checkbox input "false"
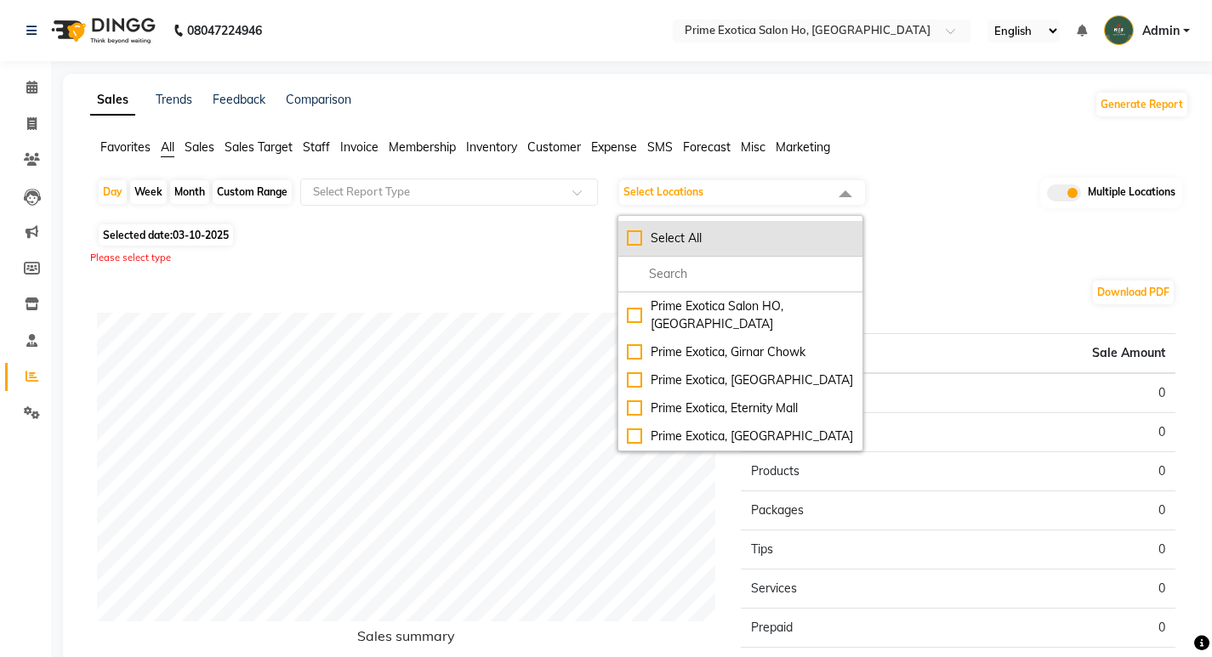
click at [641, 247] on li "Select All" at bounding box center [740, 239] width 244 height 36
checkbox input "true"
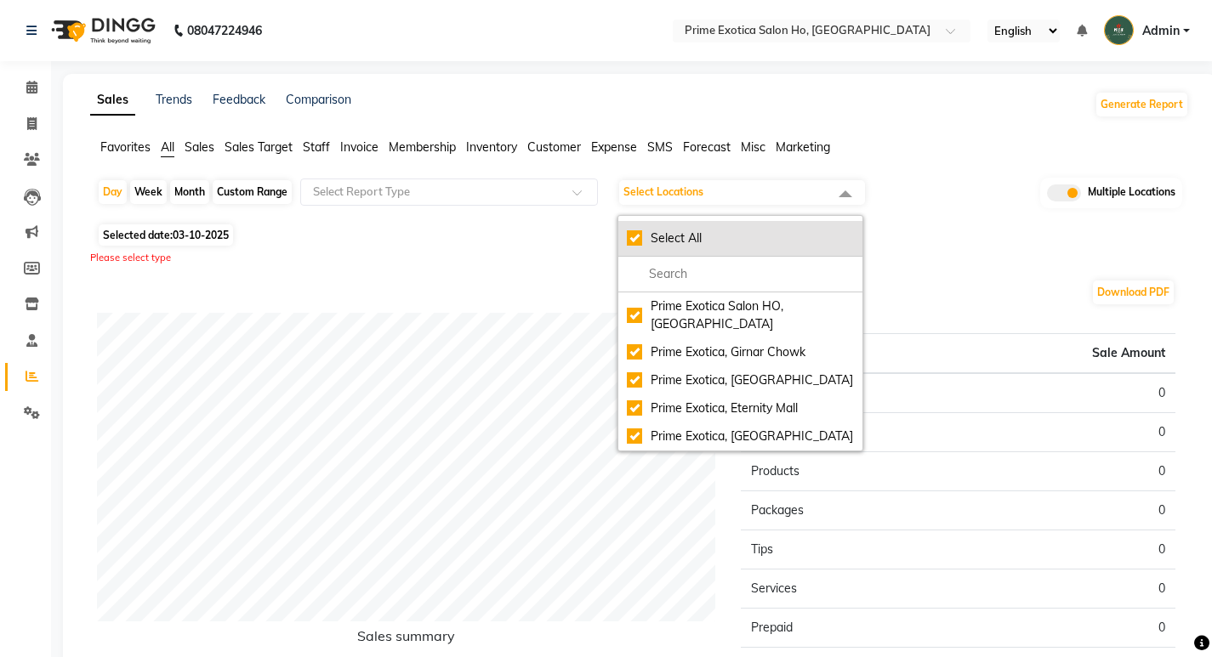
checkbox input "true"
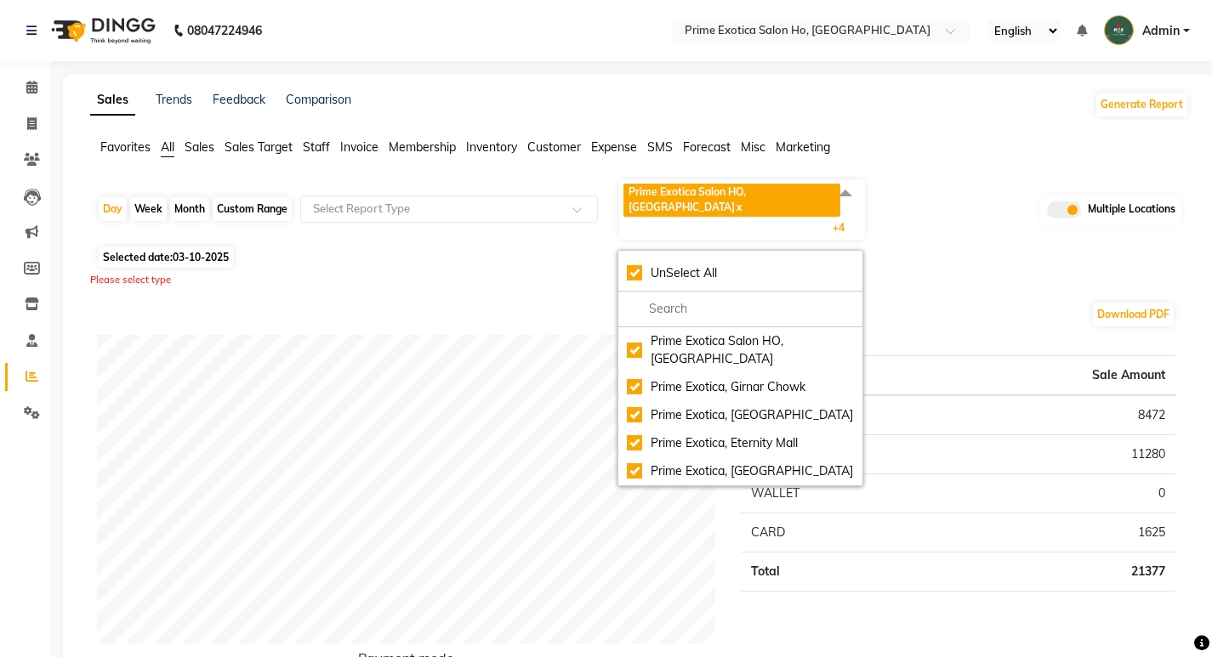
click at [848, 190] on span at bounding box center [845, 194] width 34 height 32
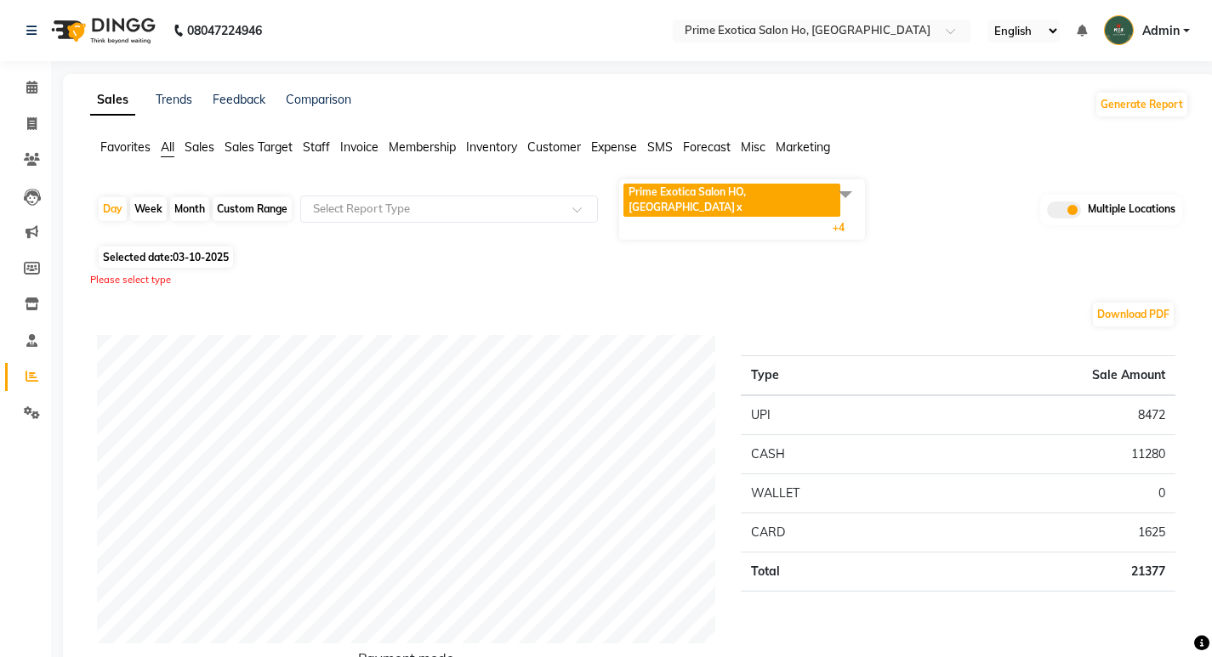
click at [848, 190] on span at bounding box center [845, 194] width 34 height 32
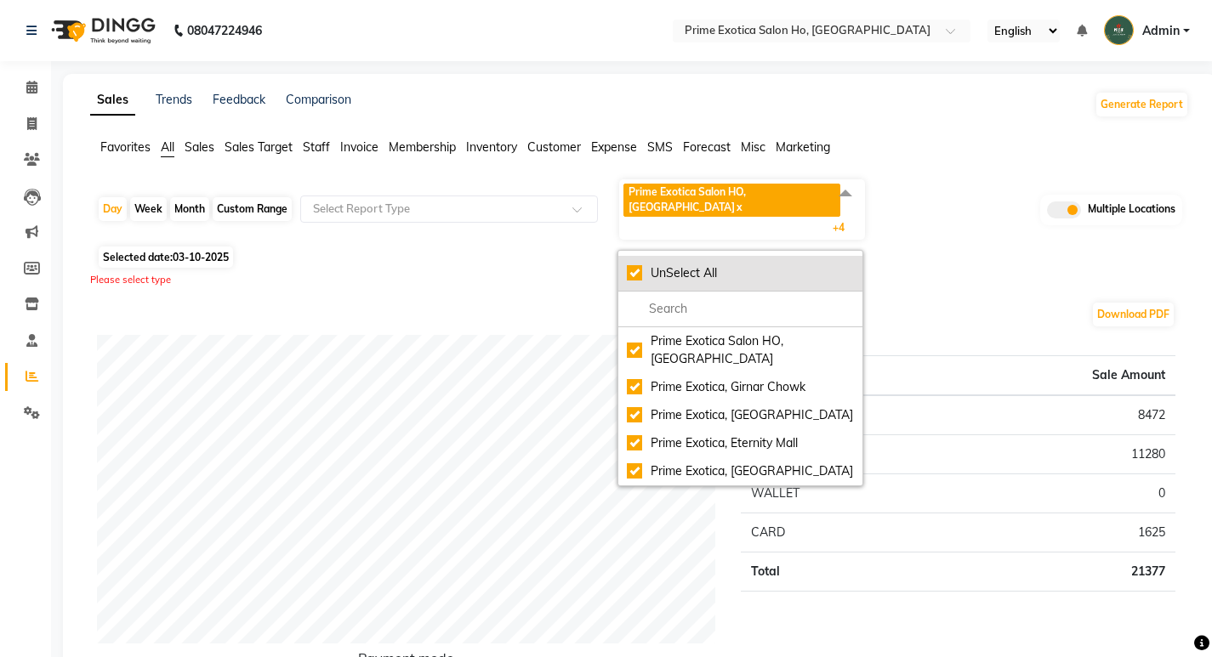
click at [659, 264] on div "UnSelect All" at bounding box center [740, 273] width 227 height 18
checkbox input "false"
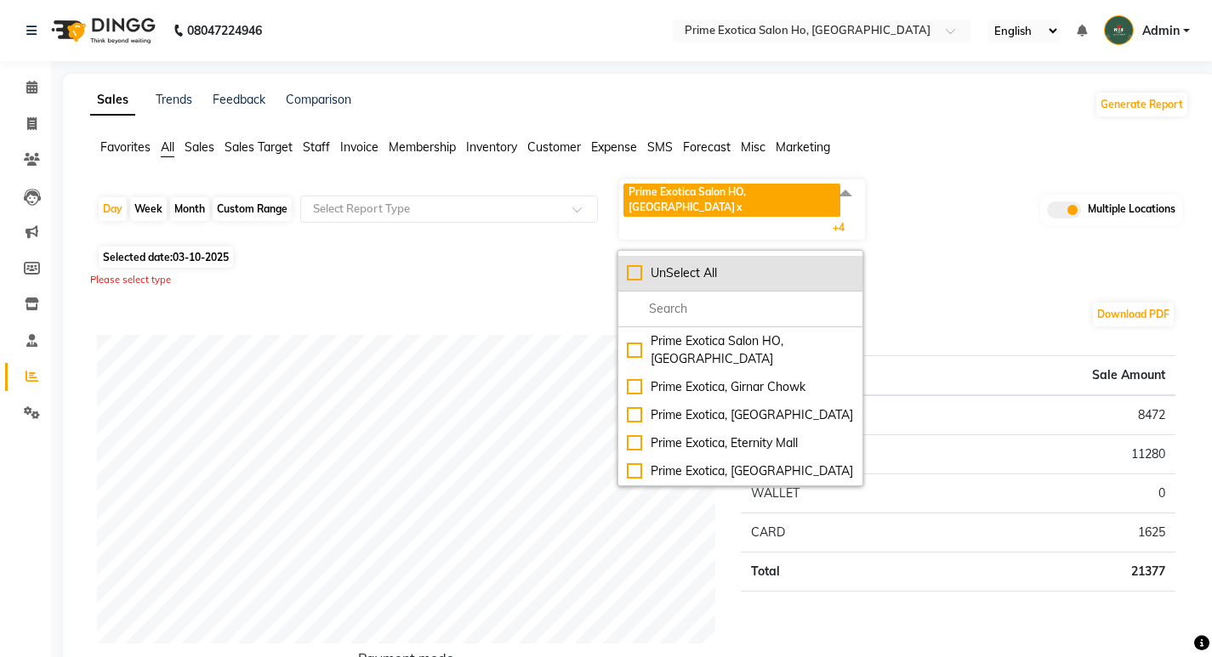
checkbox input "false"
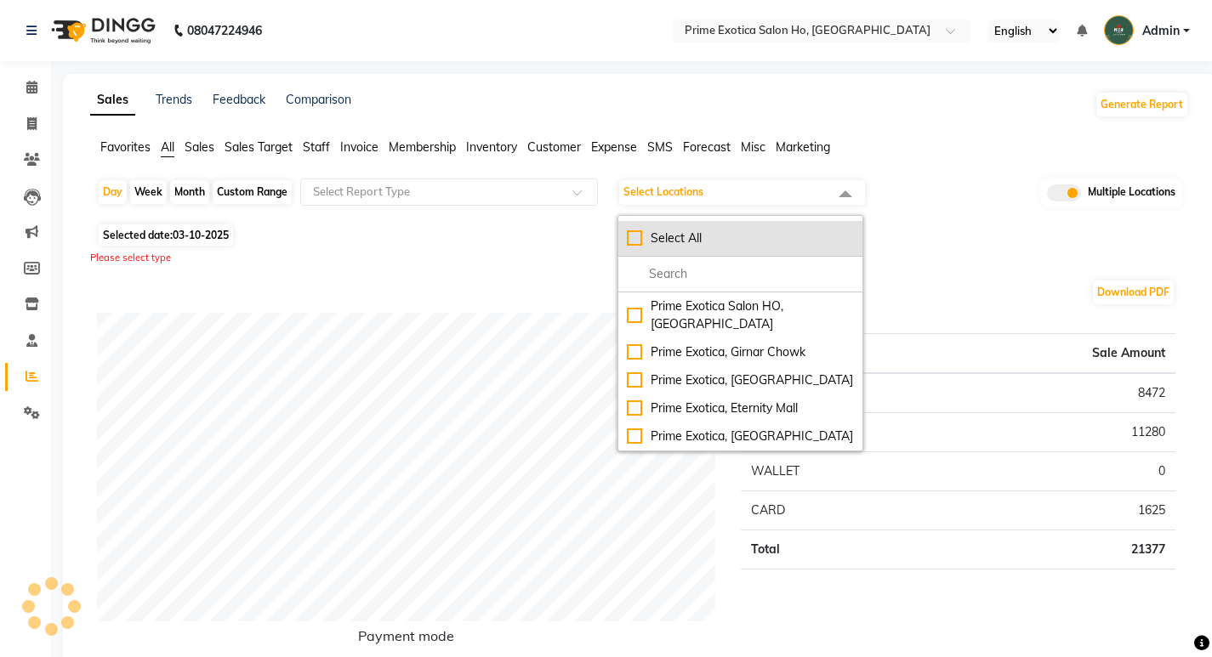
click at [659, 241] on div "Select All" at bounding box center [740, 239] width 227 height 18
checkbox input "true"
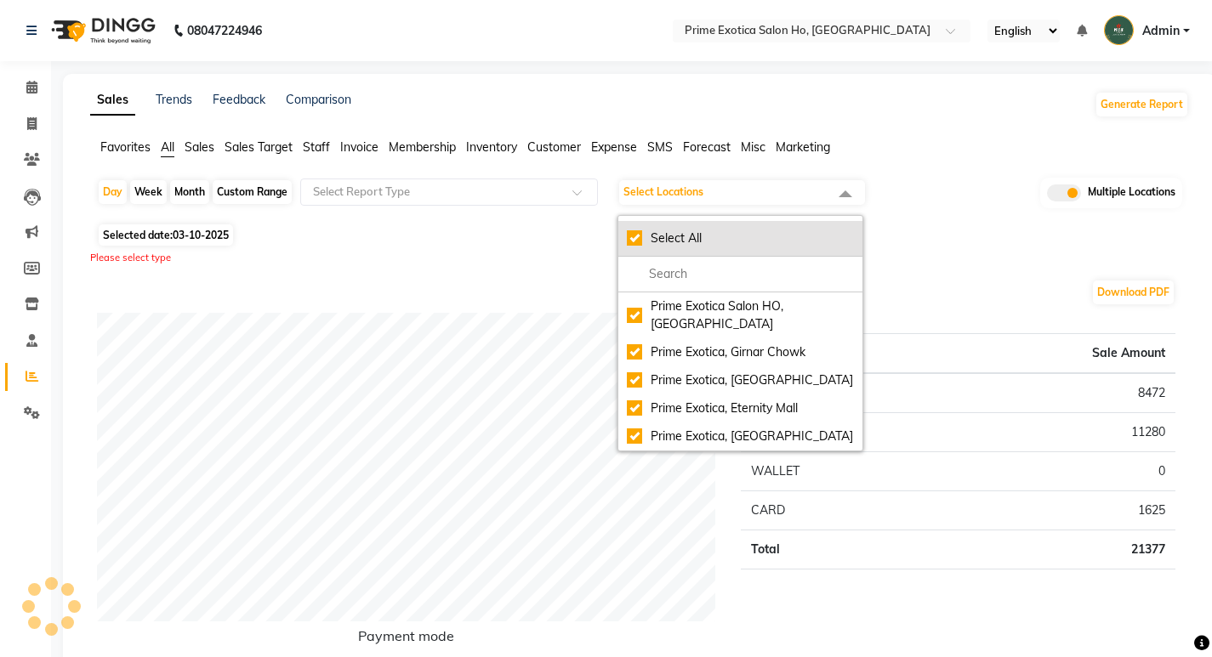
checkbox input "true"
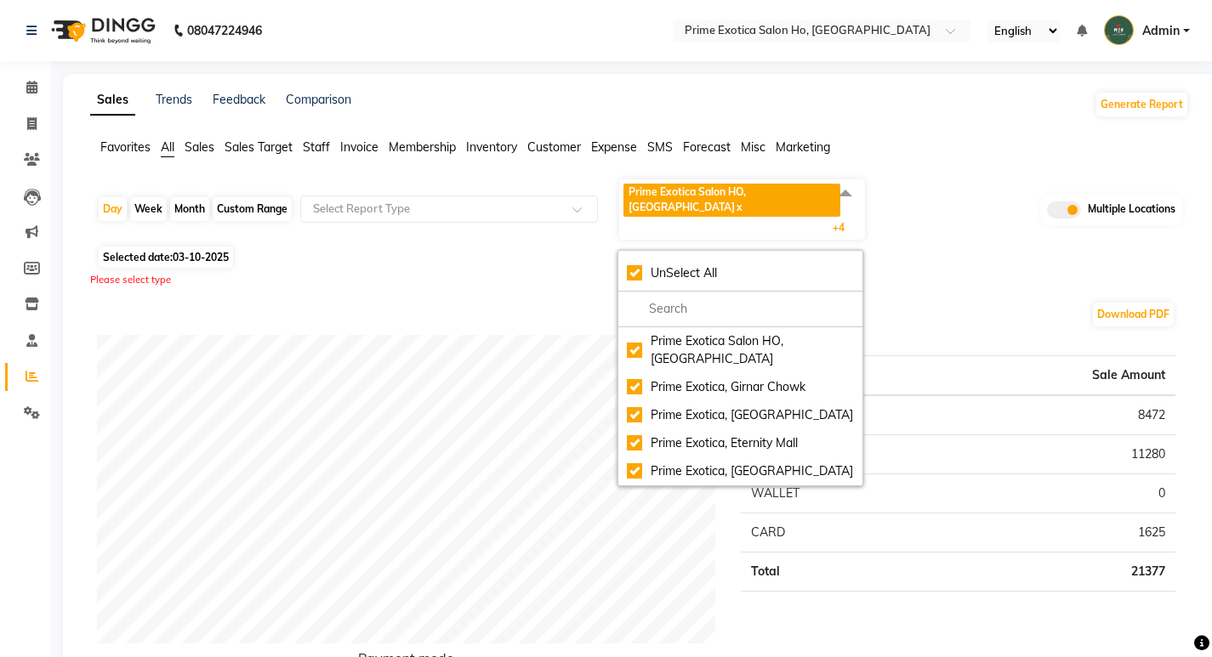
click at [1000, 301] on div "Download PDF" at bounding box center [636, 314] width 1078 height 27
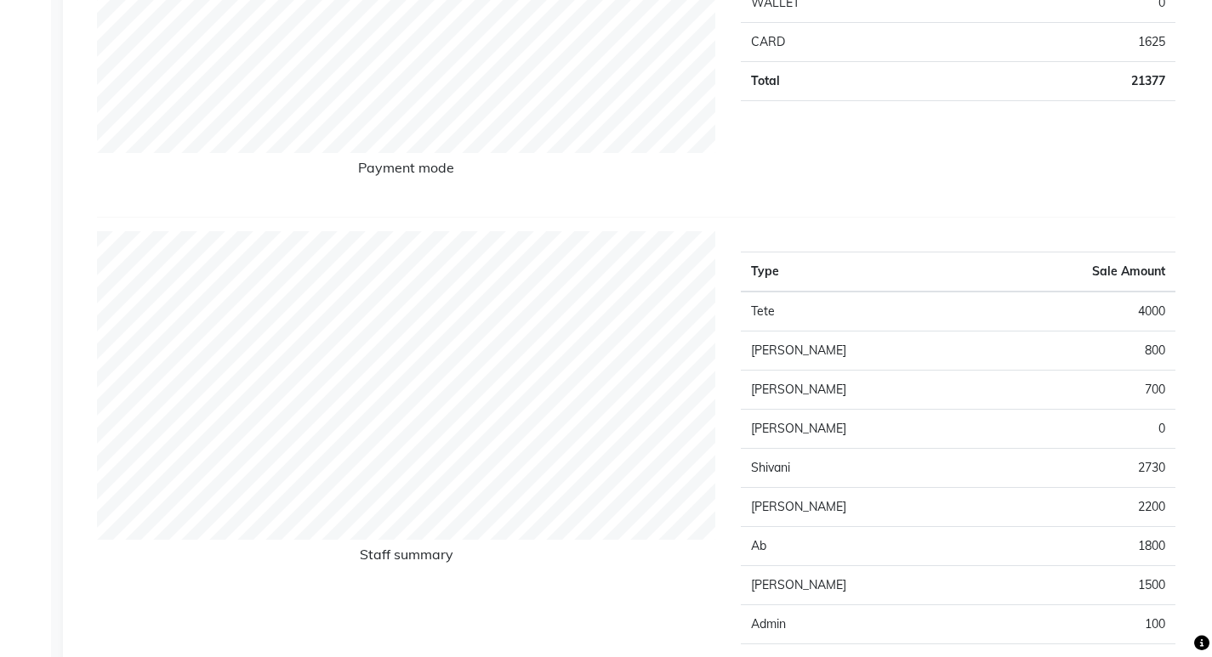
scroll to position [490, 0]
click at [787, 173] on div "Type Sale Amount UPI 8472 CASH 11280 WALLET 0 CARD 1625 Total 21377" at bounding box center [958, 24] width 460 height 359
